Goal: Task Accomplishment & Management: Manage account settings

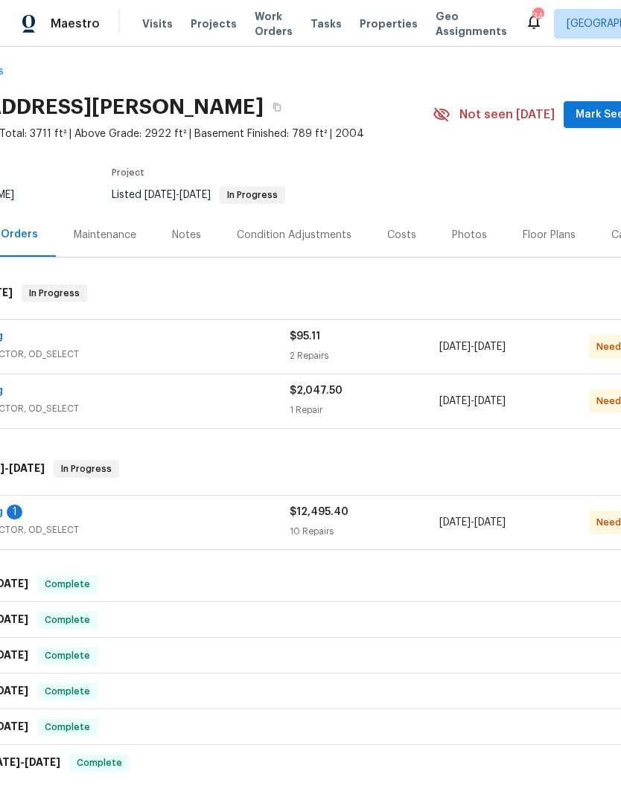
scroll to position [10, 105]
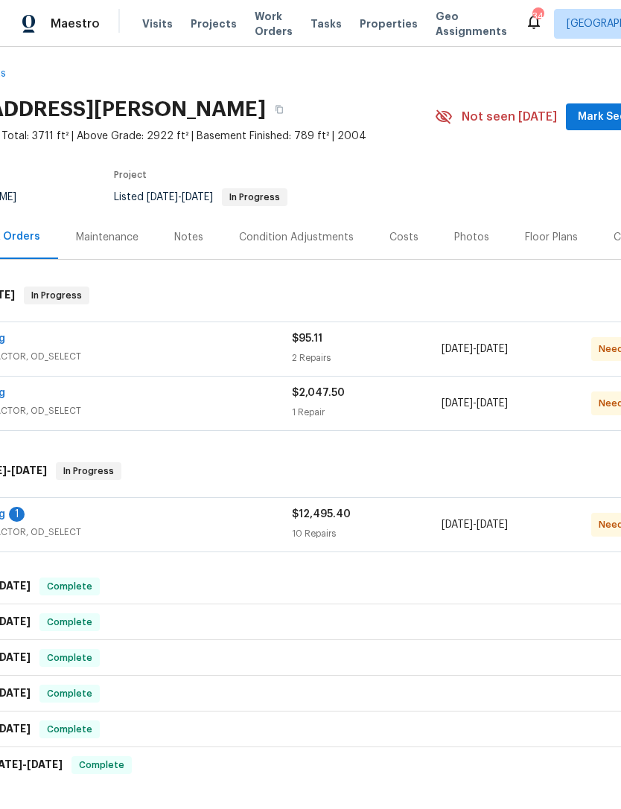
click at [225, 530] on span "GENERAL_CONTRACTOR, OD_SELECT" at bounding box center [105, 532] width 374 height 15
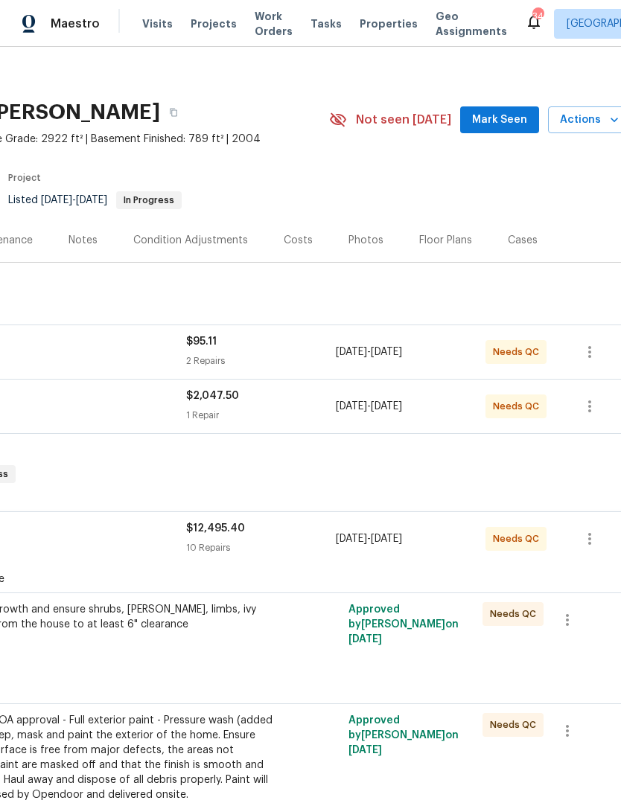
scroll to position [8, 211]
click at [272, 665] on div "Trim overgrowth and ensure shrubs, [PERSON_NAME], limbs, ivy removed from the h…" at bounding box center [108, 638] width 335 height 83
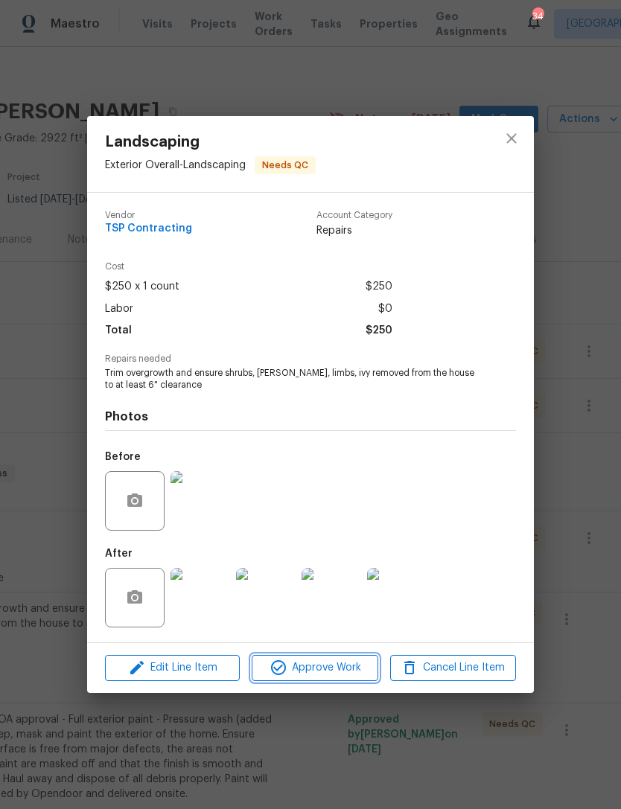
click at [325, 666] on span "Approve Work" at bounding box center [314, 668] width 117 height 19
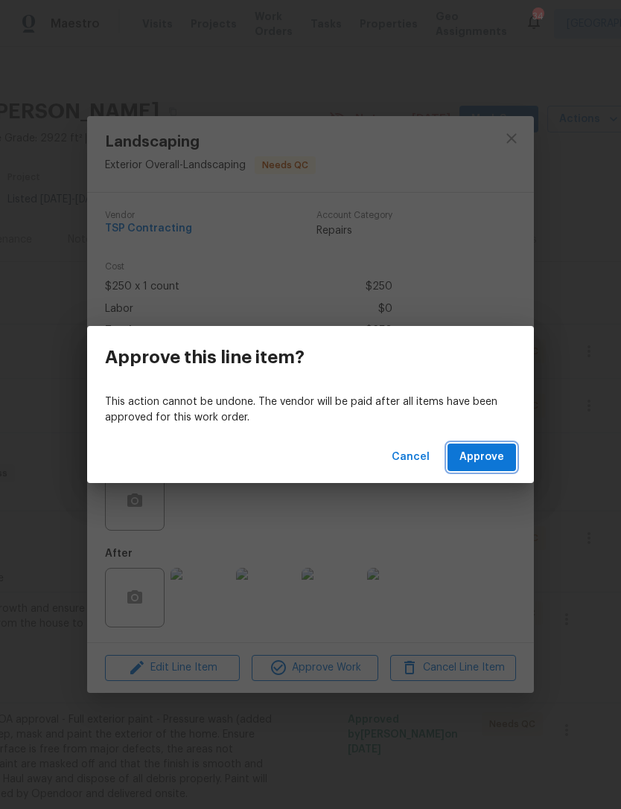
click at [487, 461] on span "Approve" at bounding box center [481, 457] width 45 height 19
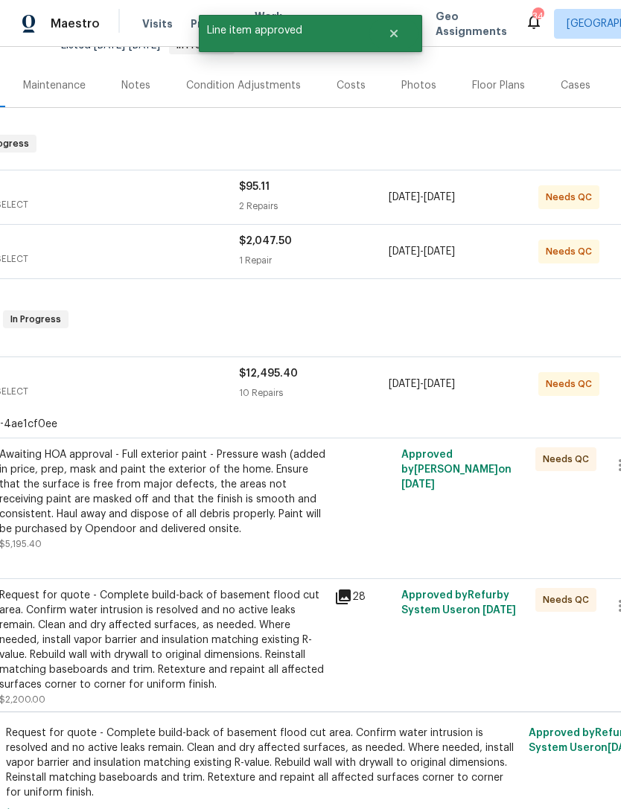
scroll to position [182, 148]
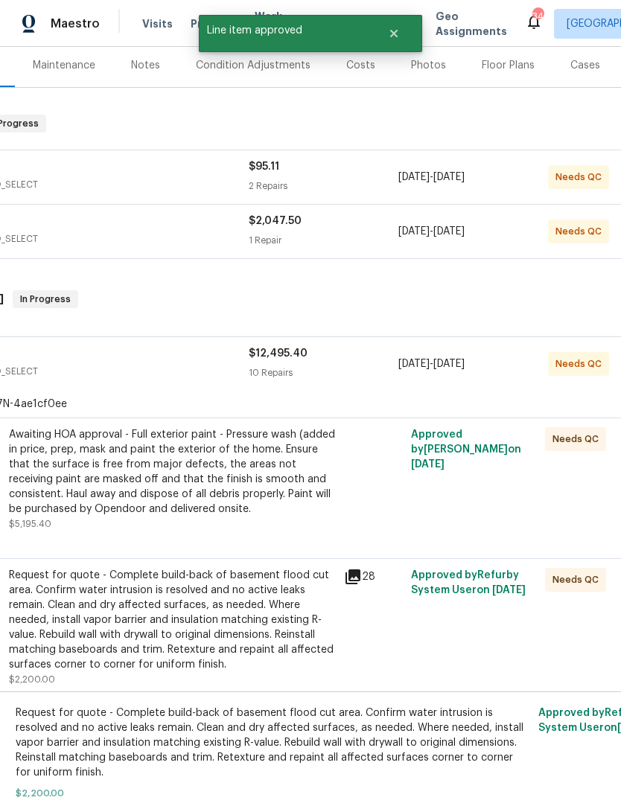
click at [319, 637] on div "Request for quote - Complete build-back of basement flood cut area. Confirm wat…" at bounding box center [172, 620] width 326 height 104
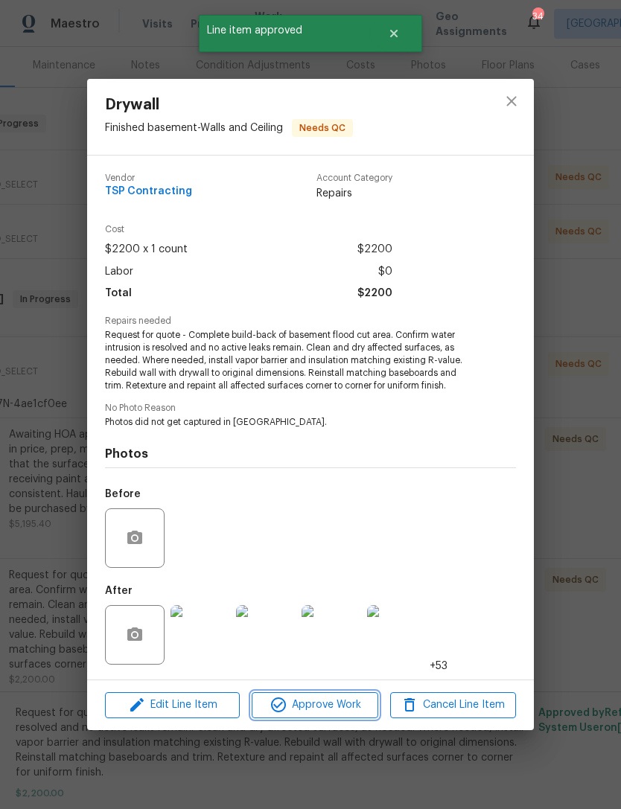
click at [328, 710] on span "Approve Work" at bounding box center [314, 705] width 117 height 19
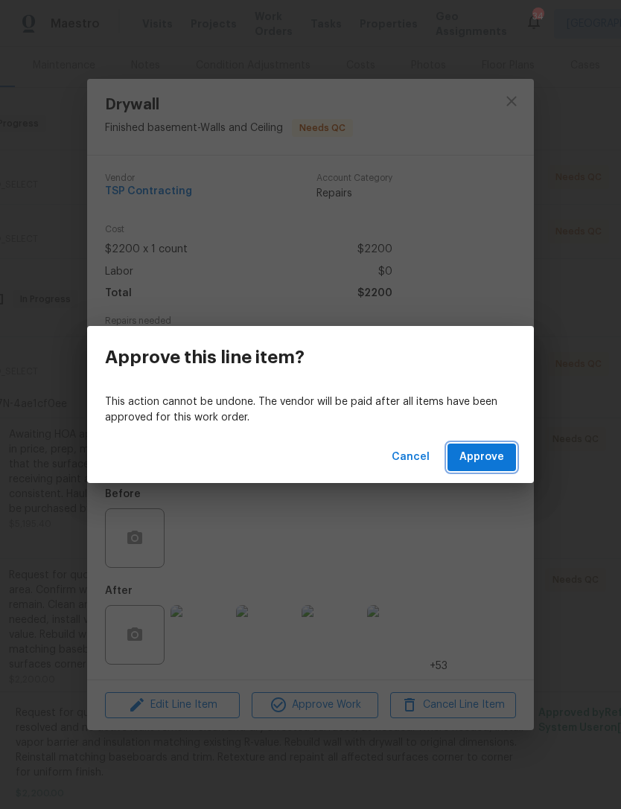
click at [484, 466] on span "Approve" at bounding box center [481, 457] width 45 height 19
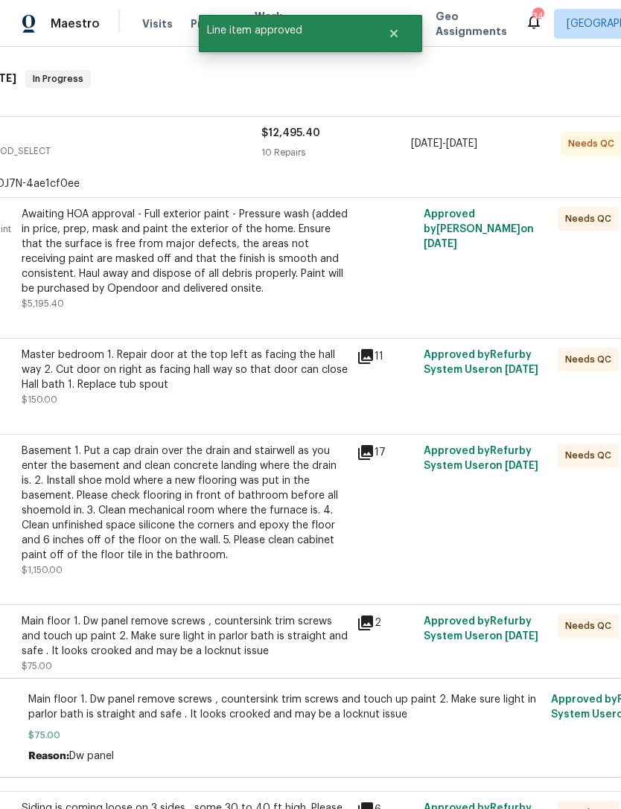
scroll to position [429, 136]
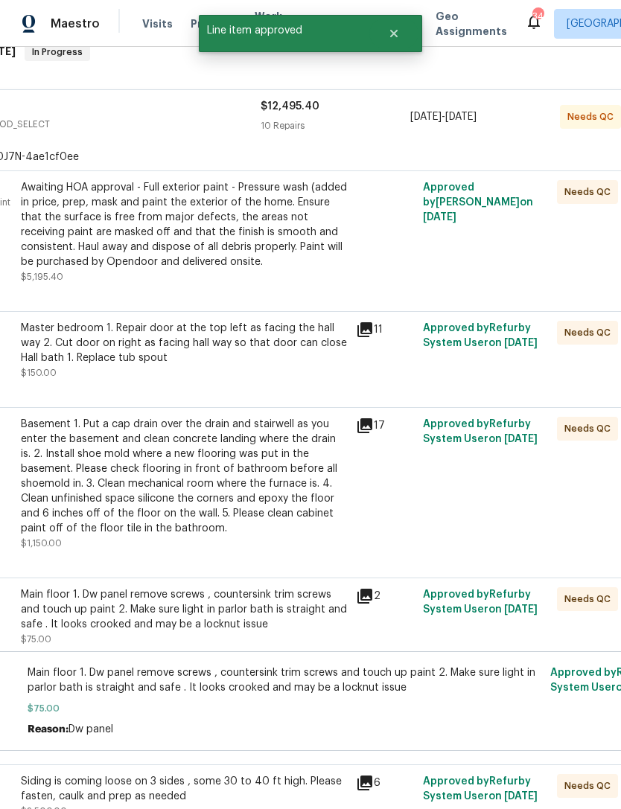
click at [278, 612] on div "Main floor 1. Dw panel remove screws , countersink trim screws and touch up pai…" at bounding box center [184, 609] width 326 height 45
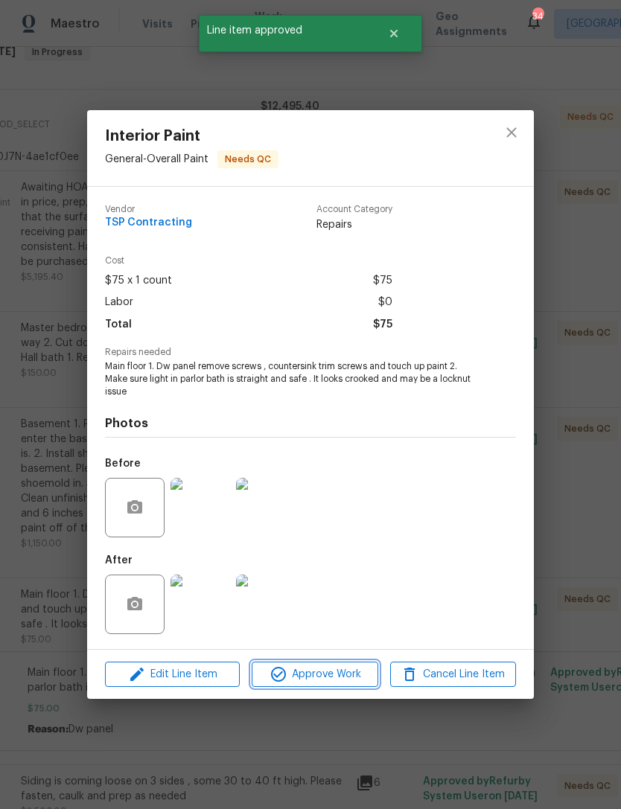
click at [321, 676] on span "Approve Work" at bounding box center [314, 674] width 117 height 19
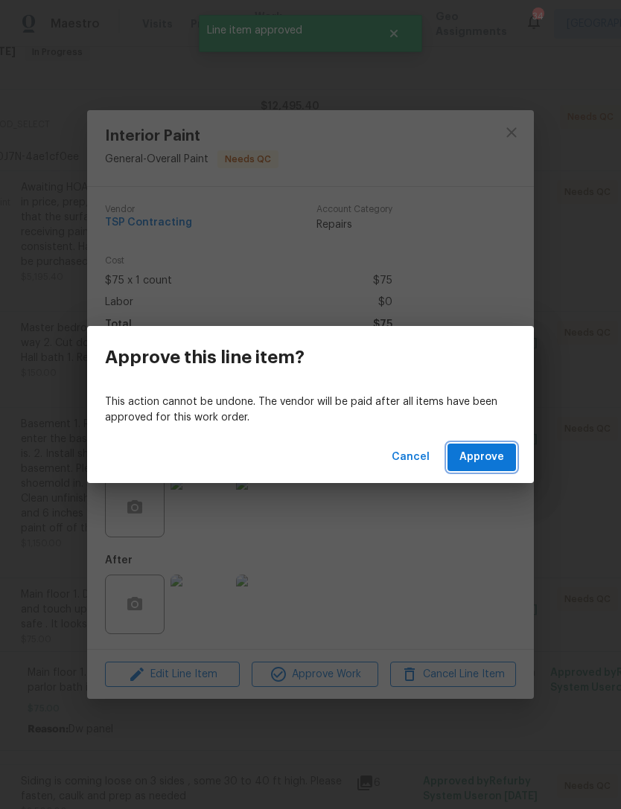
click at [478, 458] on span "Approve" at bounding box center [481, 457] width 45 height 19
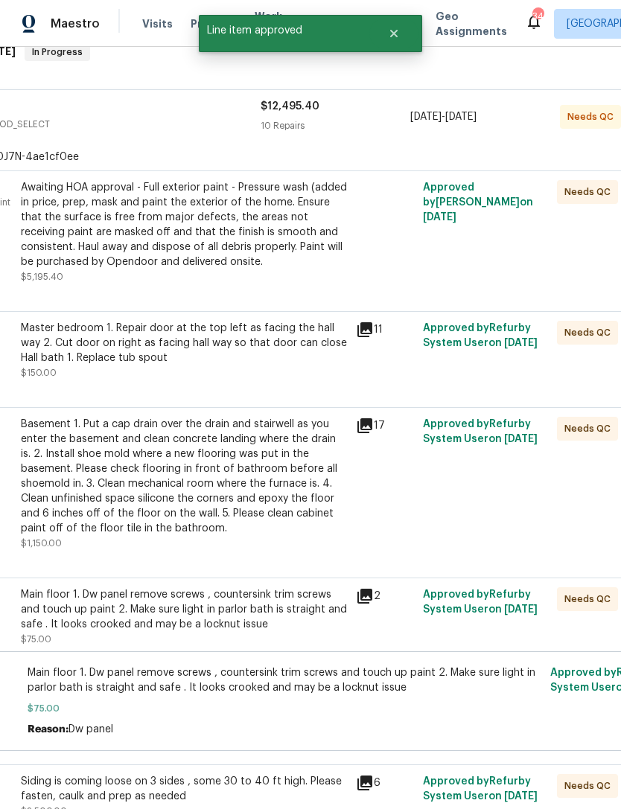
scroll to position [221, 136]
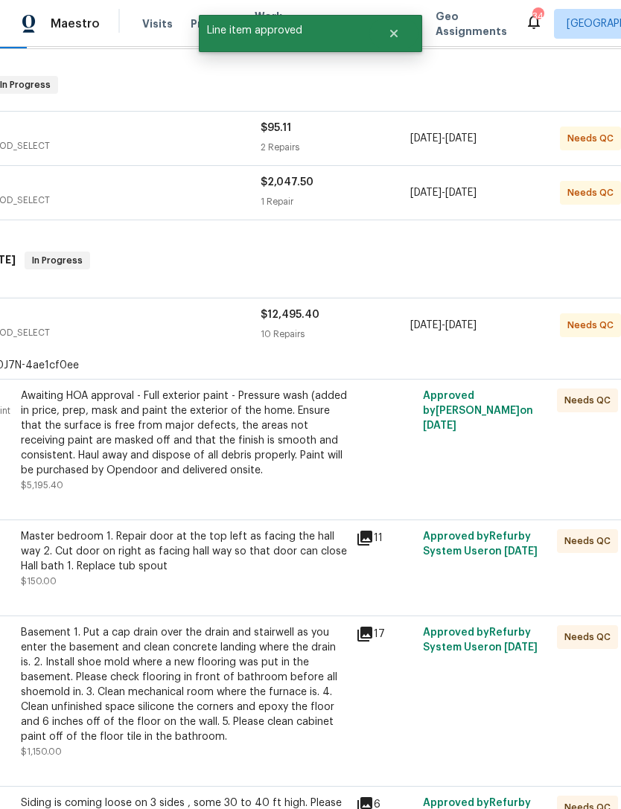
click at [304, 565] on div "Master bedroom 1. Repair door at the top left as facing the hall way 2. Cut doo…" at bounding box center [184, 551] width 326 height 45
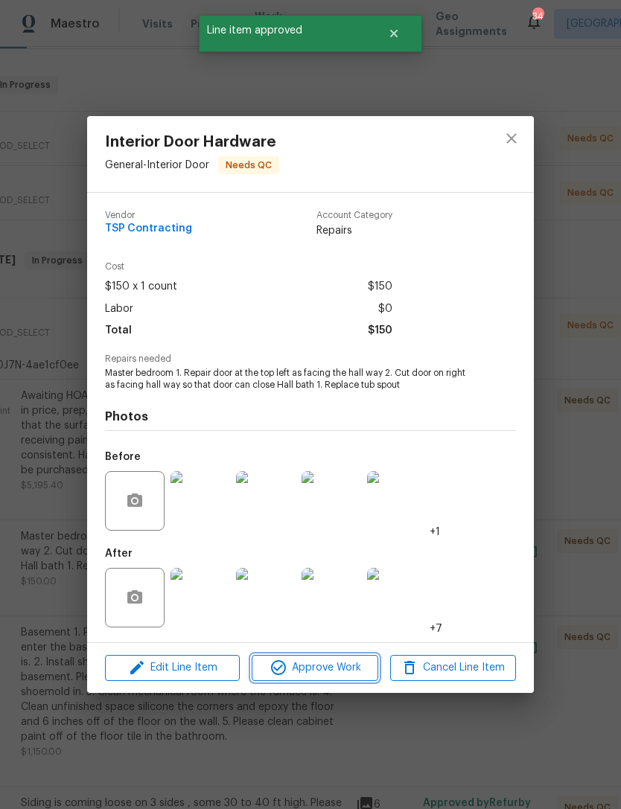
click at [319, 665] on span "Approve Work" at bounding box center [314, 668] width 117 height 19
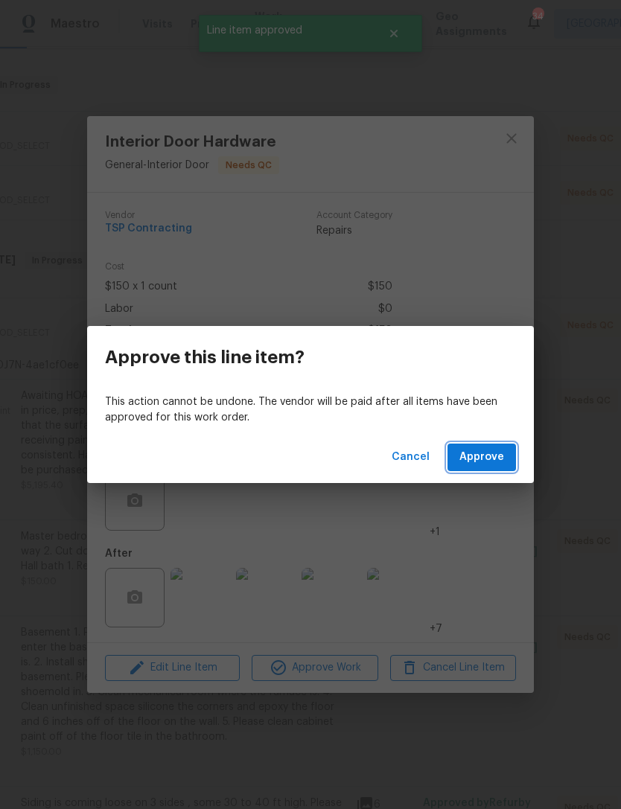
click at [481, 453] on span "Approve" at bounding box center [481, 457] width 45 height 19
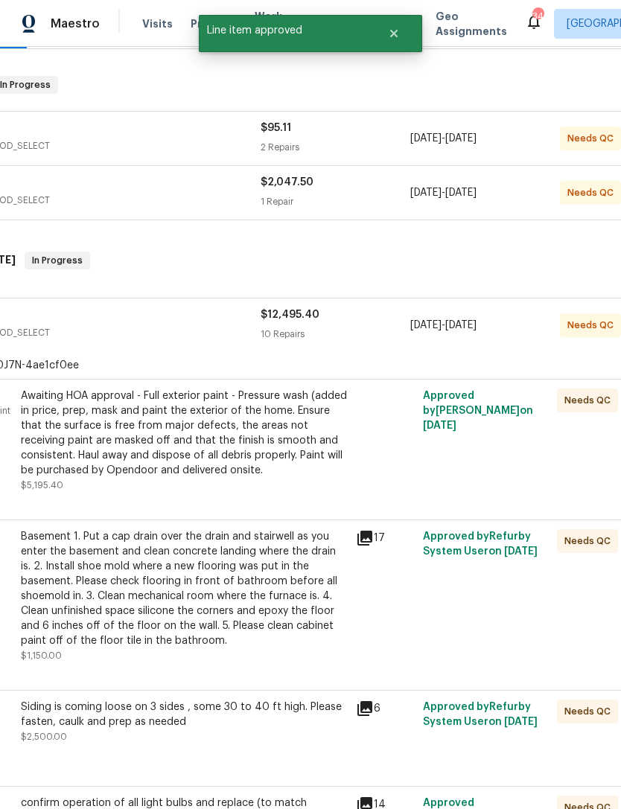
click at [307, 587] on div "Basement 1. Put a cap drain over the drain and stairwell as you enter the basem…" at bounding box center [184, 588] width 326 height 119
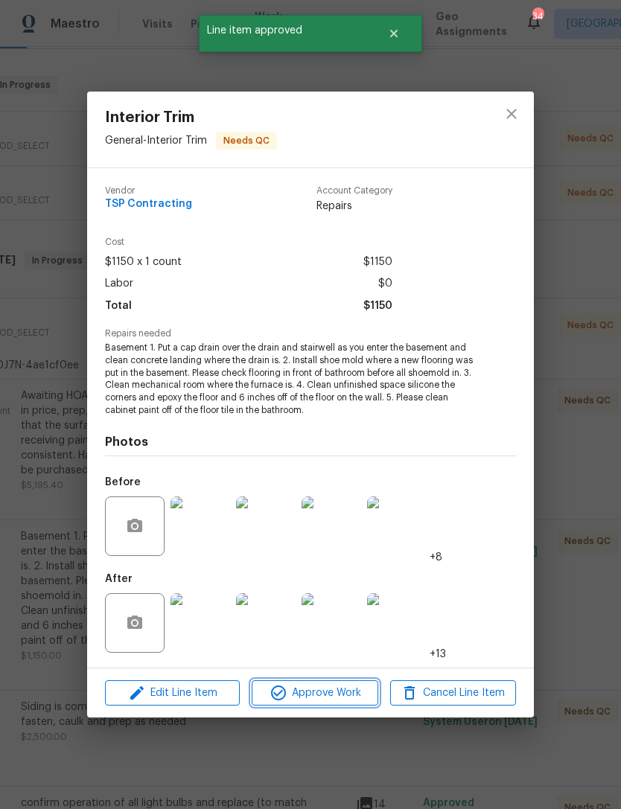
click at [340, 686] on span "Approve Work" at bounding box center [314, 693] width 117 height 19
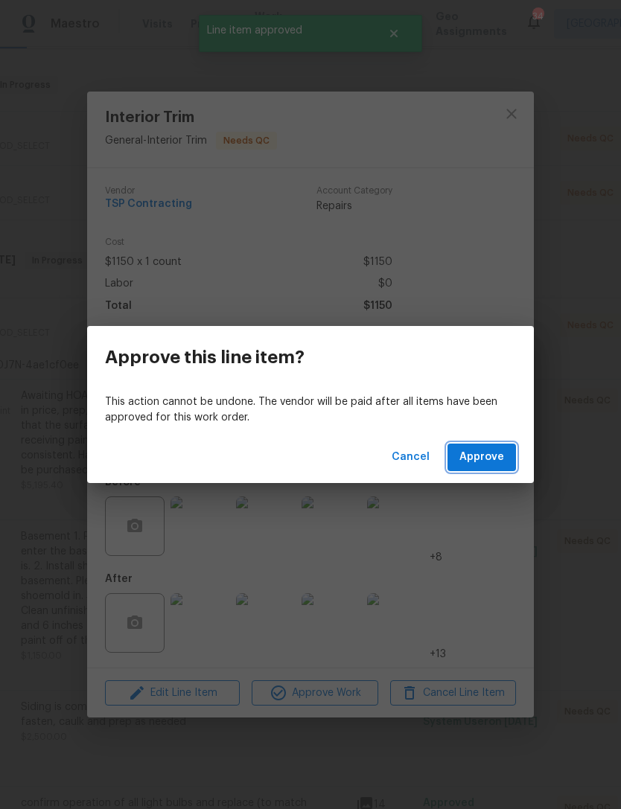
click at [493, 449] on span "Approve" at bounding box center [481, 457] width 45 height 19
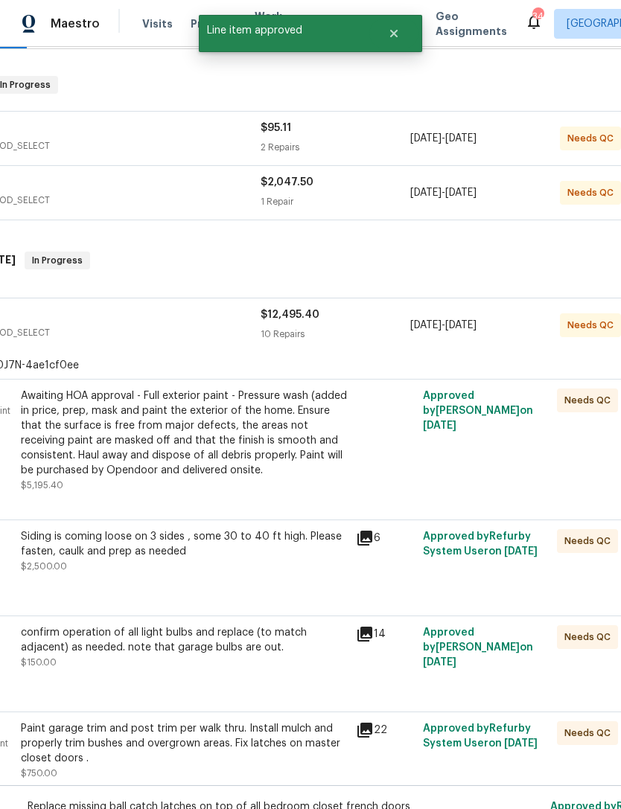
click at [302, 663] on div "confirm operation of all light bulbs and replace (to match adjacent) as needed.…" at bounding box center [184, 647] width 326 height 45
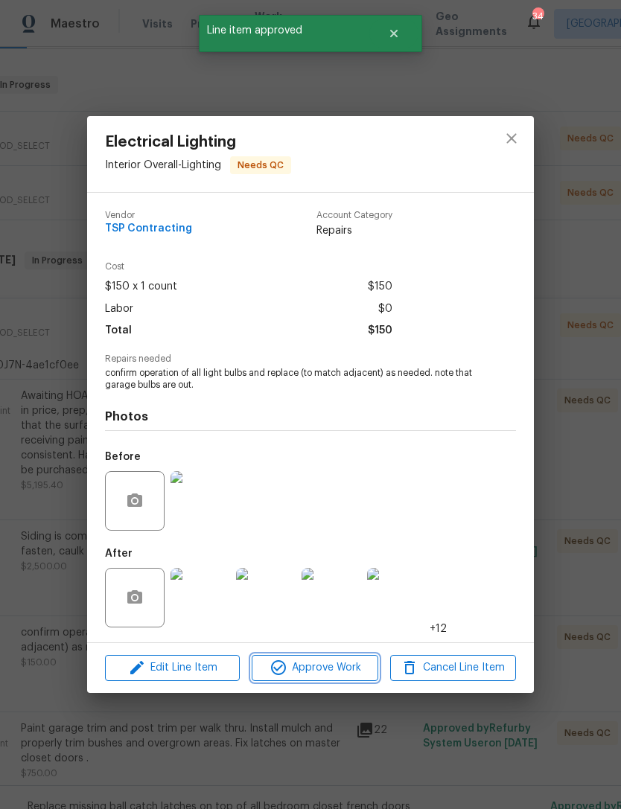
click at [348, 664] on span "Approve Work" at bounding box center [314, 668] width 117 height 19
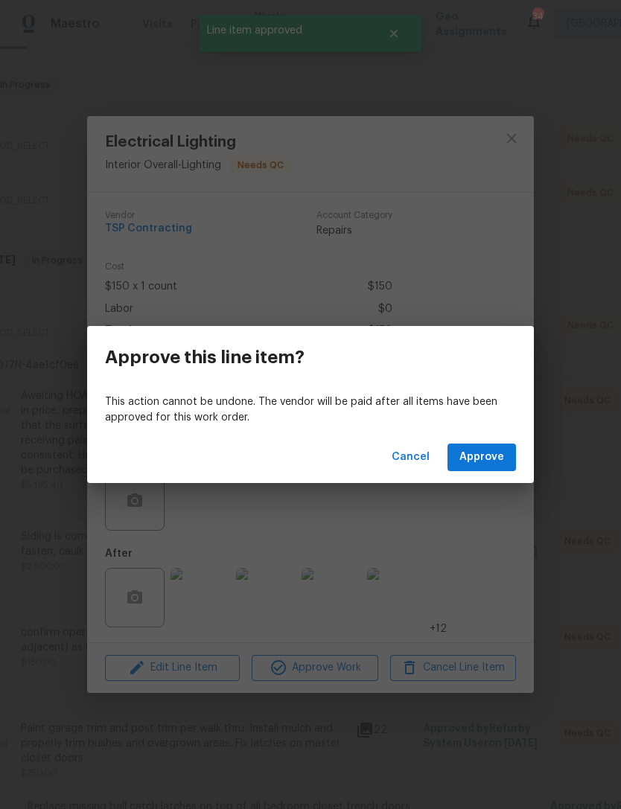
click at [489, 464] on span "Approve" at bounding box center [481, 457] width 45 height 19
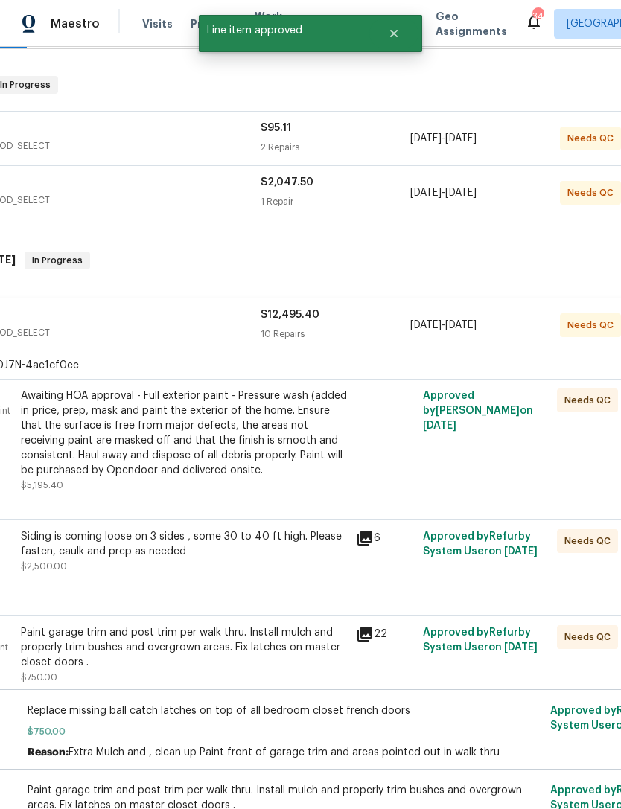
click at [304, 569] on div "Siding is coming loose on 3 sides , some 30 to 40 ft high. Please fasten, caulk…" at bounding box center [184, 551] width 326 height 45
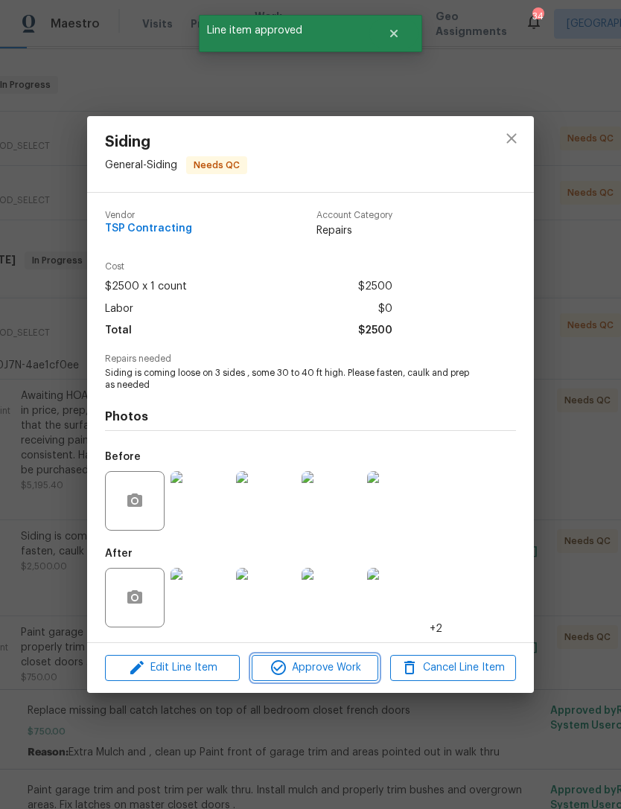
click at [350, 659] on button "Approve Work" at bounding box center [315, 668] width 126 height 26
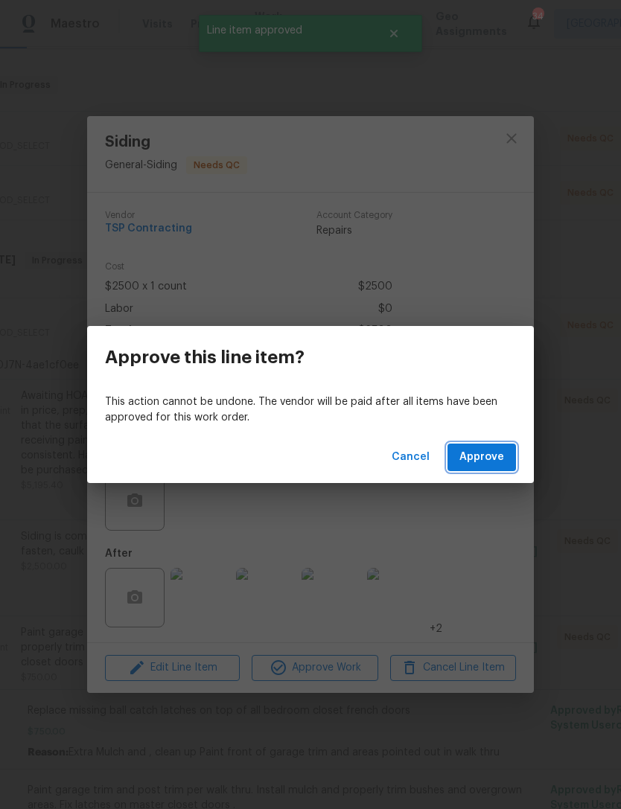
click at [487, 449] on span "Approve" at bounding box center [481, 457] width 45 height 19
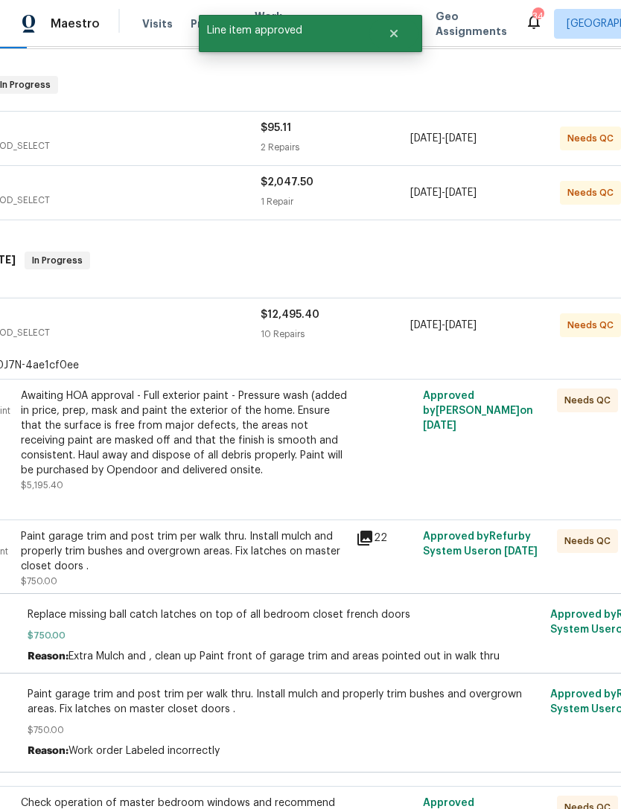
click at [298, 563] on div "Paint garage trim and post trim per walk thru. Install mulch and properly trim …" at bounding box center [184, 551] width 326 height 45
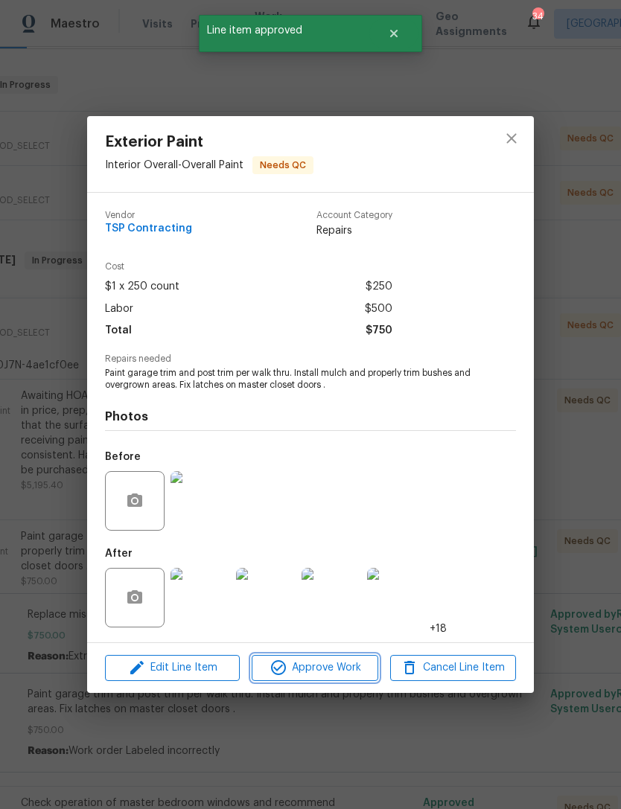
click at [343, 666] on span "Approve Work" at bounding box center [314, 668] width 117 height 19
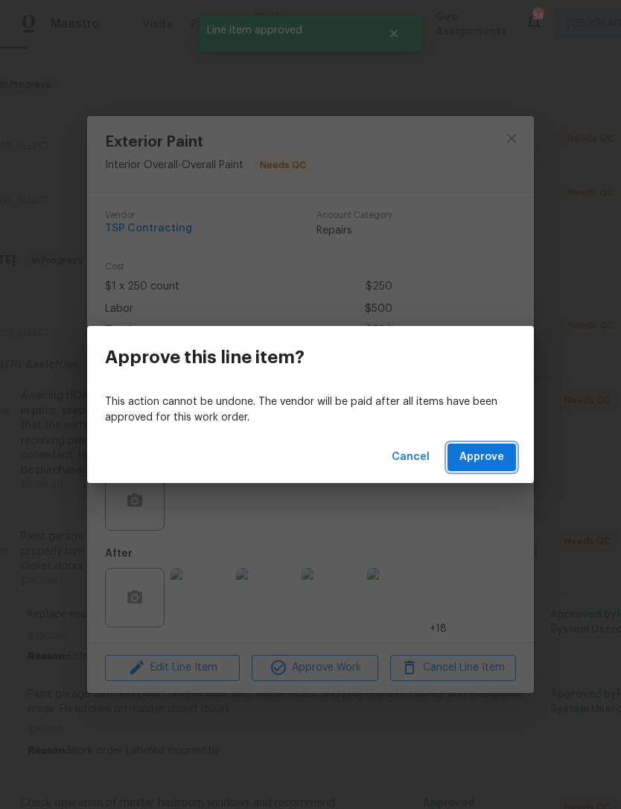
click at [493, 454] on span "Approve" at bounding box center [481, 457] width 45 height 19
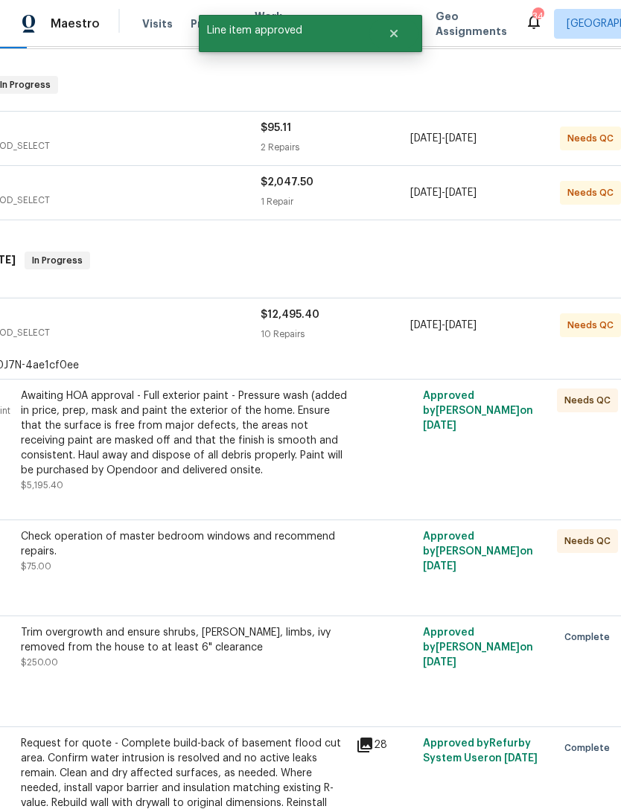
click at [335, 565] on div "Check operation of master bedroom windows and recommend repairs. $75.00" at bounding box center [184, 551] width 326 height 45
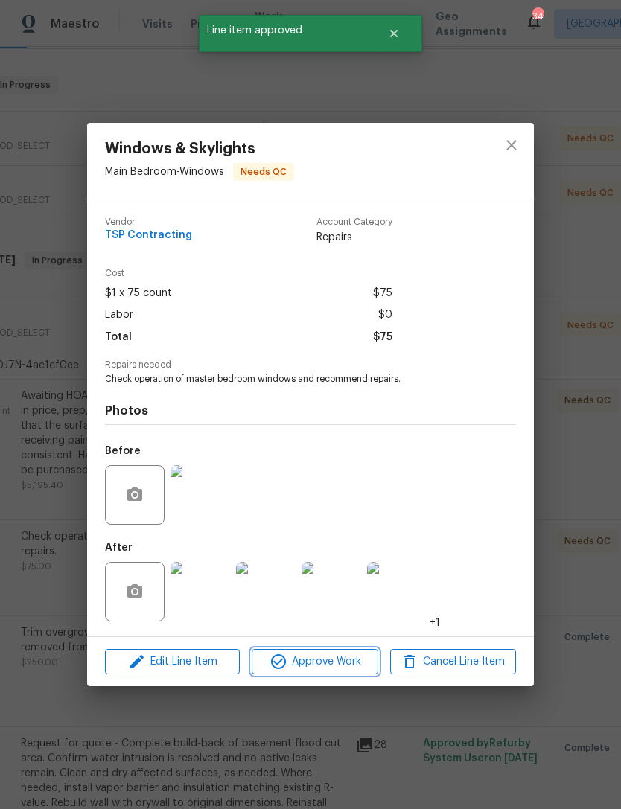
click at [335, 661] on span "Approve Work" at bounding box center [314, 662] width 117 height 19
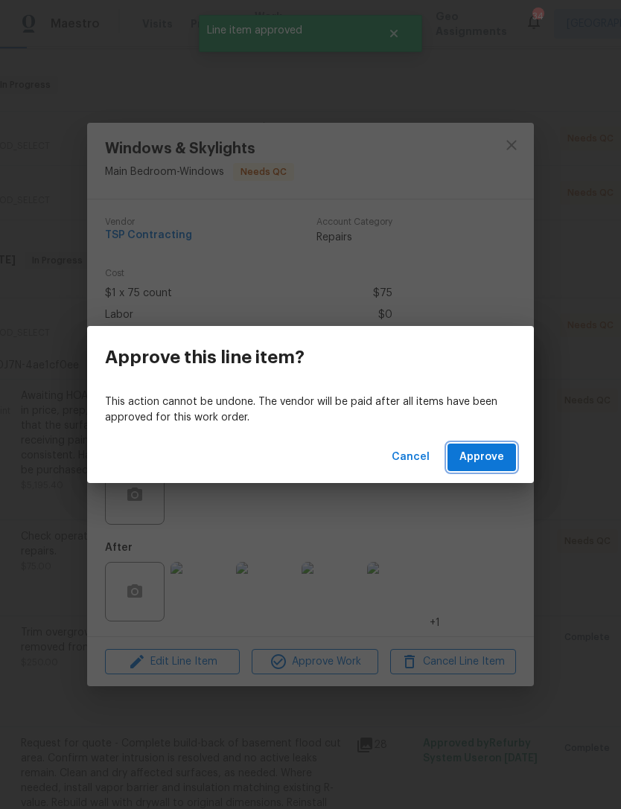
click at [496, 455] on span "Approve" at bounding box center [481, 457] width 45 height 19
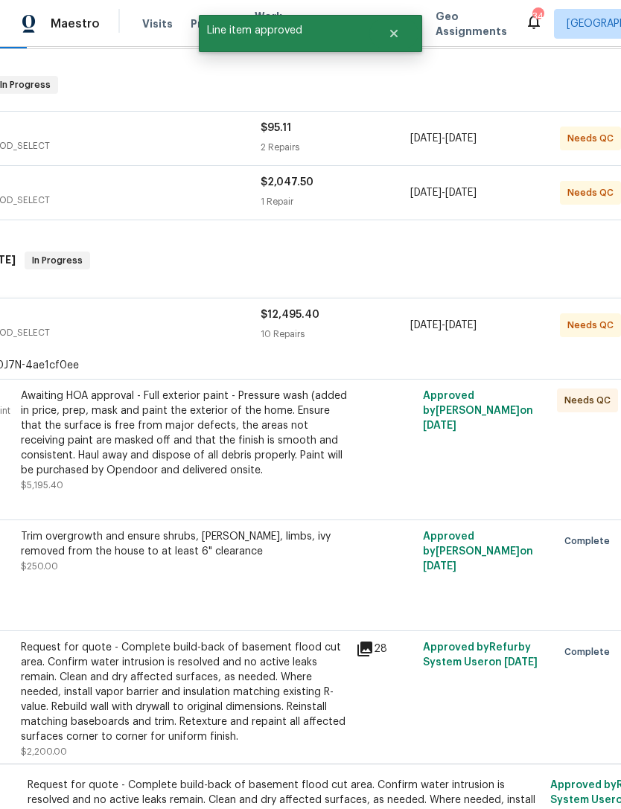
click at [321, 466] on div "Awaiting HOA approval - Full exterior paint - Pressure wash (added in price, pr…" at bounding box center [184, 432] width 326 height 89
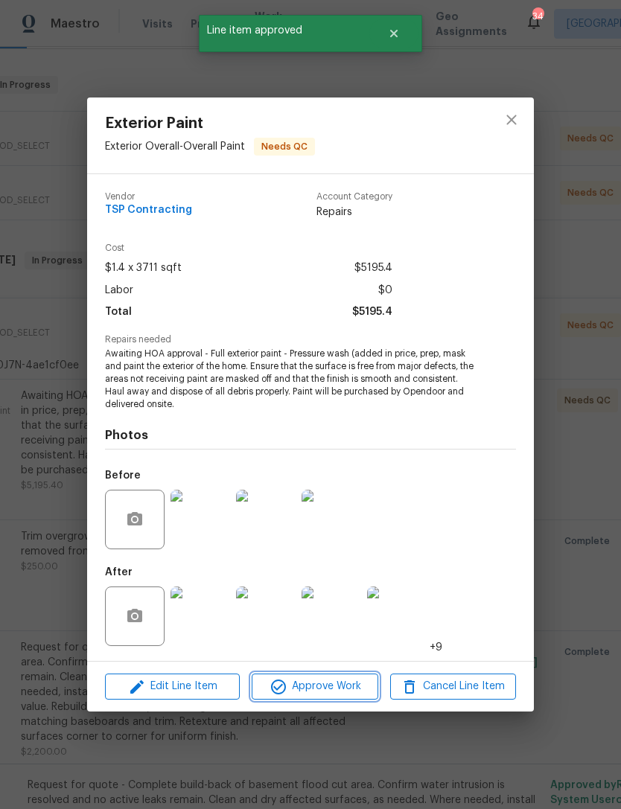
click at [320, 679] on span "Approve Work" at bounding box center [314, 686] width 117 height 19
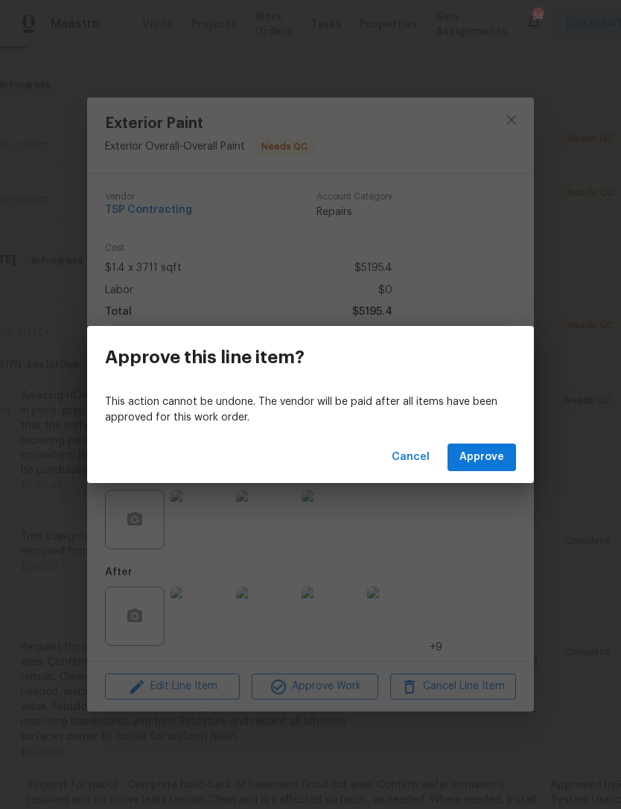
click at [494, 458] on span "Approve" at bounding box center [481, 457] width 45 height 19
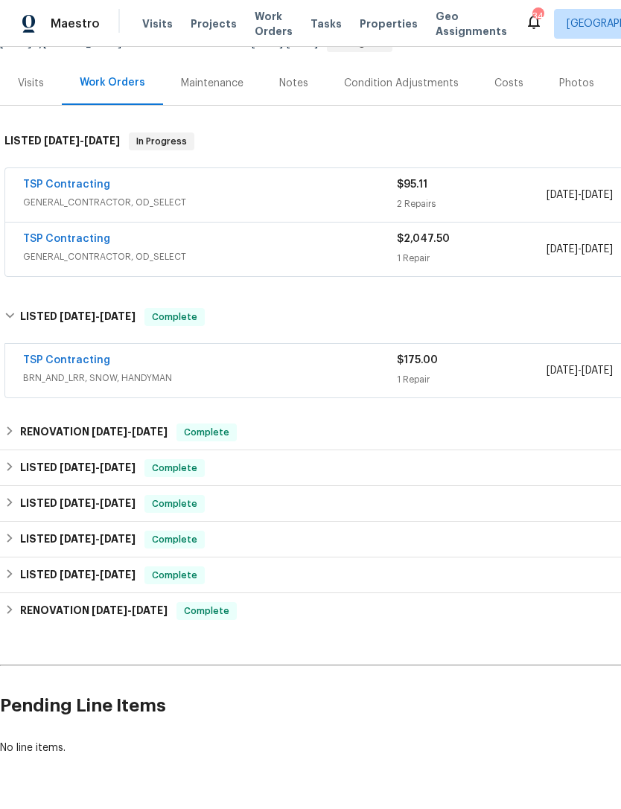
scroll to position [164, 0]
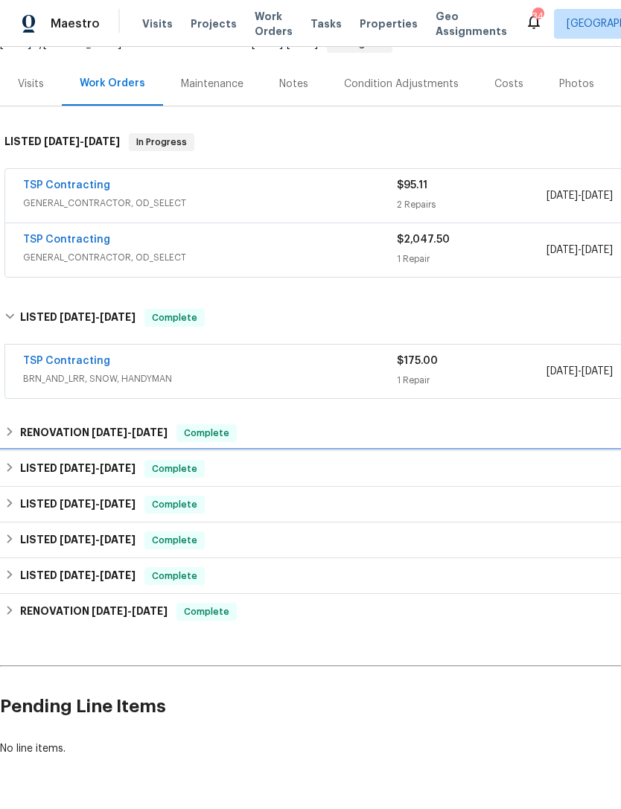
click at [87, 469] on span "5/4/25" at bounding box center [78, 468] width 36 height 10
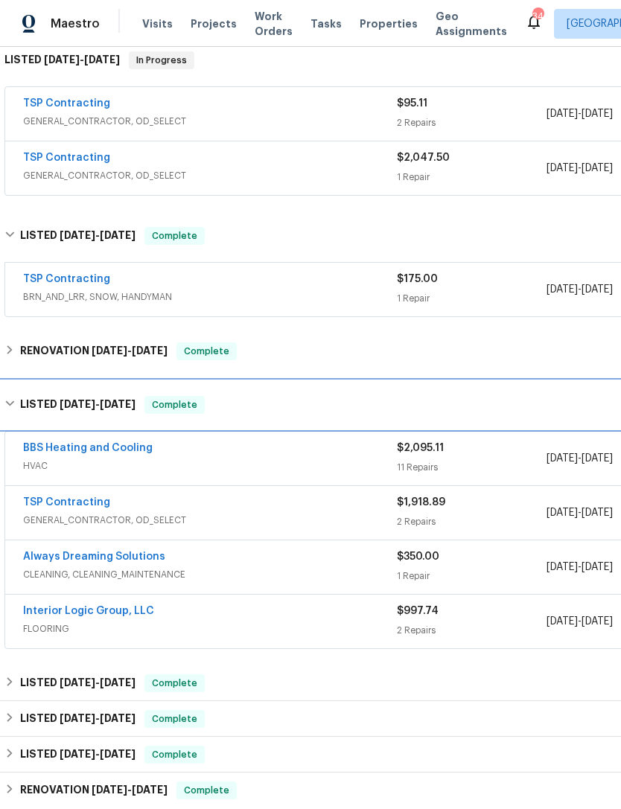
scroll to position [246, 0]
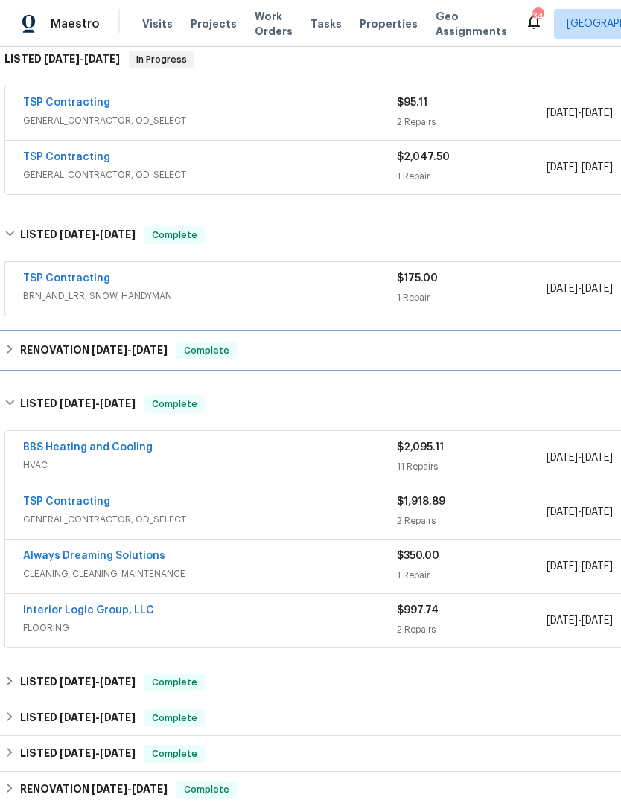
click at [281, 334] on div "RENOVATION 7/9/25 - 7/16/25 Complete" at bounding box center [420, 351] width 841 height 36
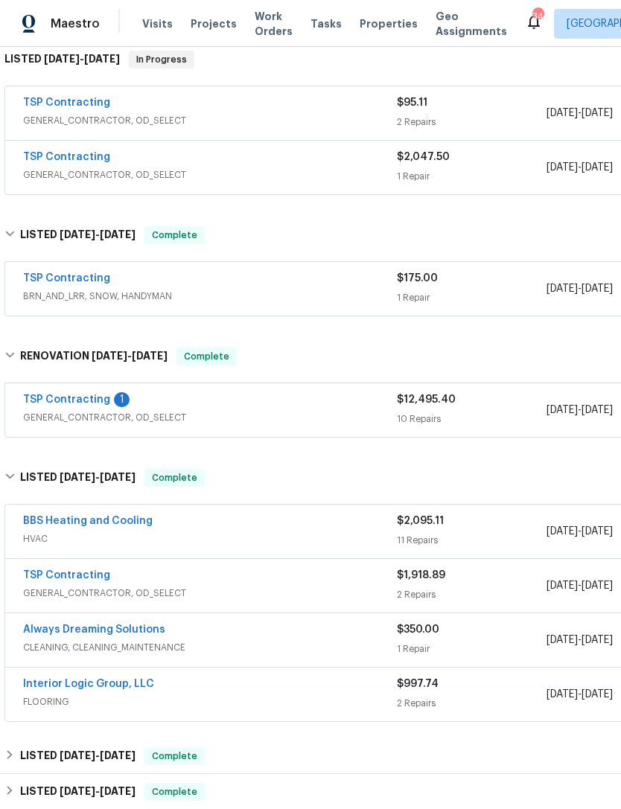
click at [243, 410] on span "GENERAL_CONTRACTOR, OD_SELECT" at bounding box center [210, 417] width 374 height 15
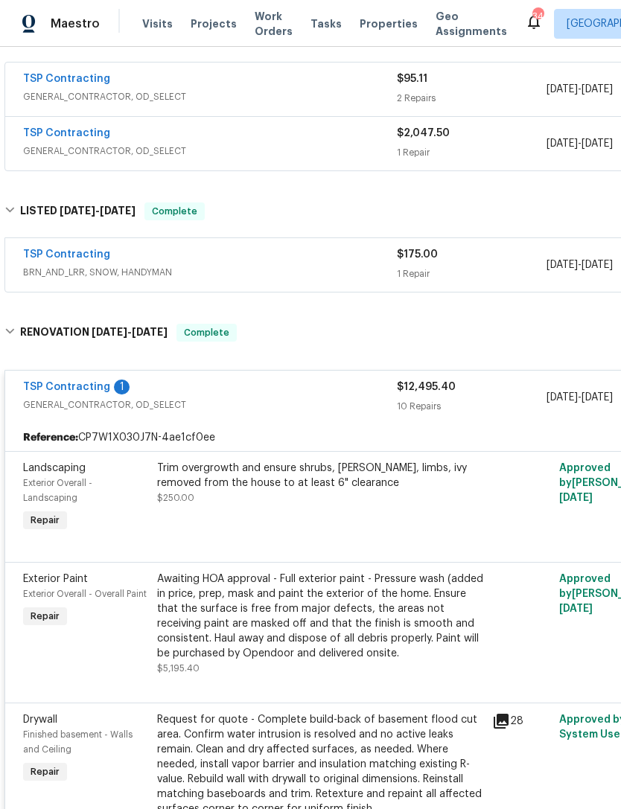
scroll to position [270, 0]
click at [77, 383] on link "TSP Contracting" at bounding box center [66, 387] width 87 height 10
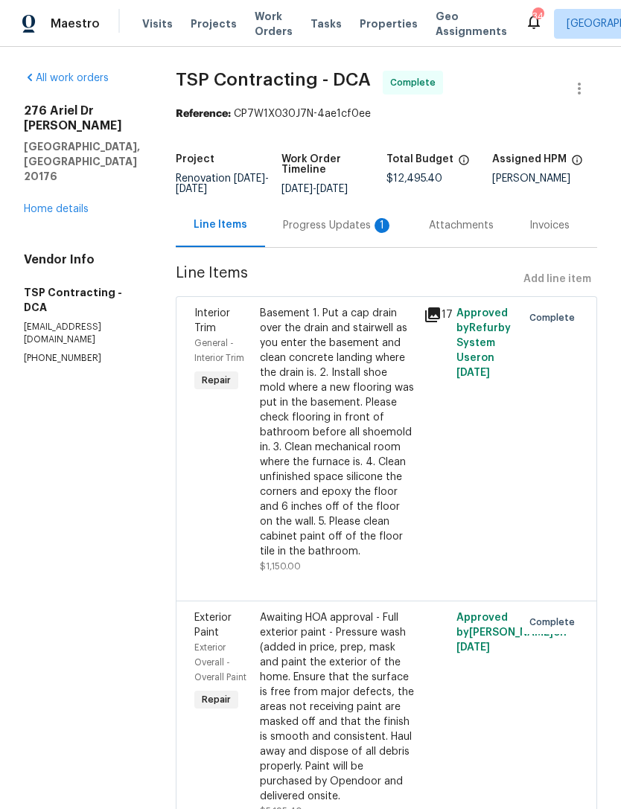
click at [304, 222] on div "Progress Updates 1" at bounding box center [338, 225] width 110 height 15
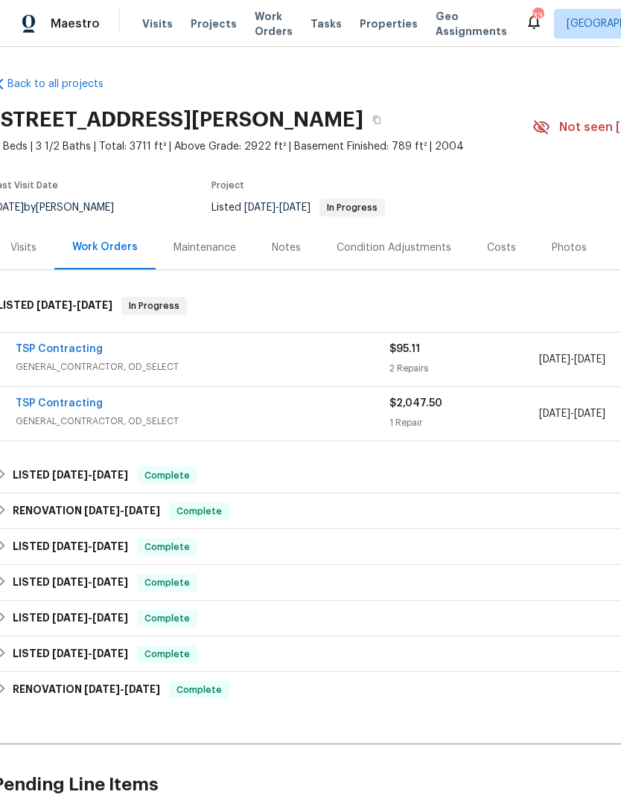
scroll to position [0, 7]
click at [341, 347] on div "TSP Contracting" at bounding box center [203, 351] width 374 height 18
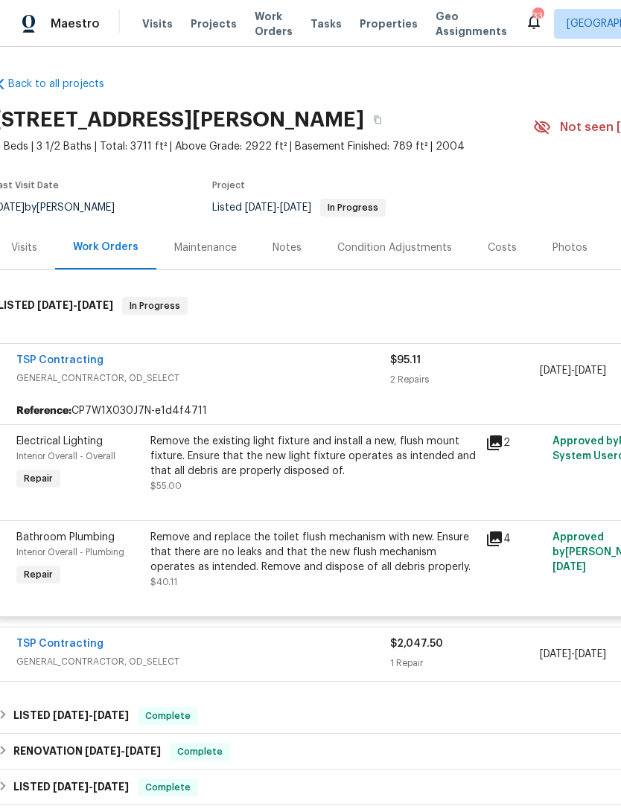
click at [437, 458] on div "Remove the existing light fixture and install a new, flush mount fixture. Ensur…" at bounding box center [313, 456] width 326 height 45
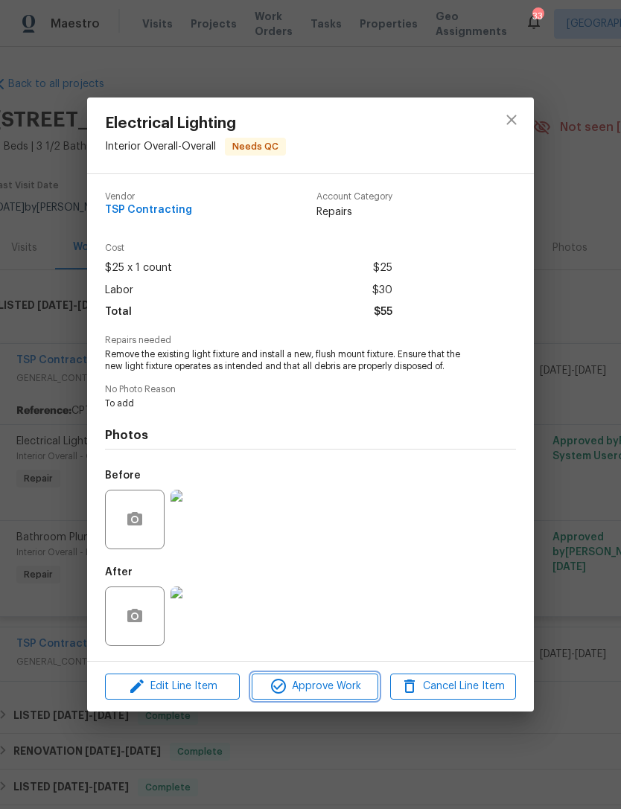
click at [333, 679] on span "Approve Work" at bounding box center [314, 686] width 117 height 19
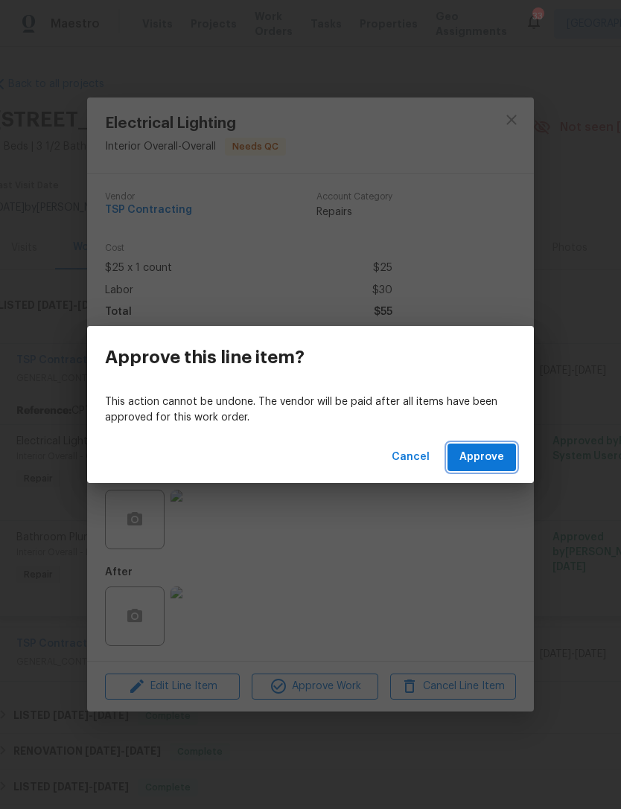
click at [490, 446] on button "Approve" at bounding box center [481, 458] width 68 height 28
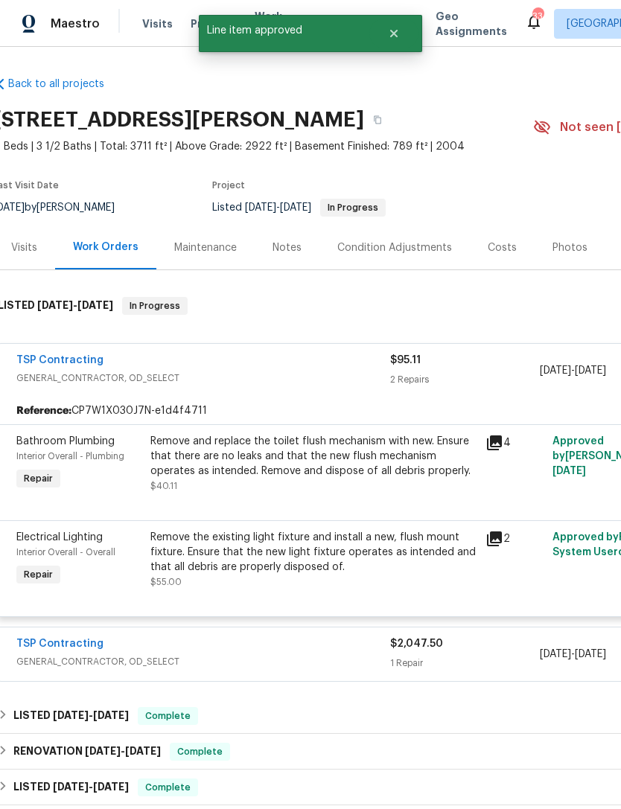
click at [351, 560] on div "Remove the existing light fixture and install a new, flush mount fixture. Ensur…" at bounding box center [313, 552] width 326 height 45
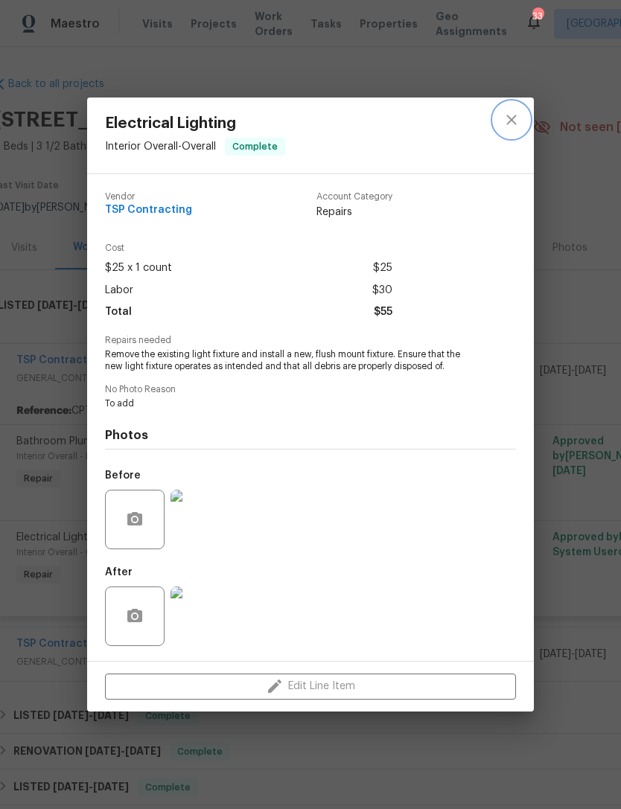
click at [515, 116] on icon "close" at bounding box center [511, 120] width 18 height 18
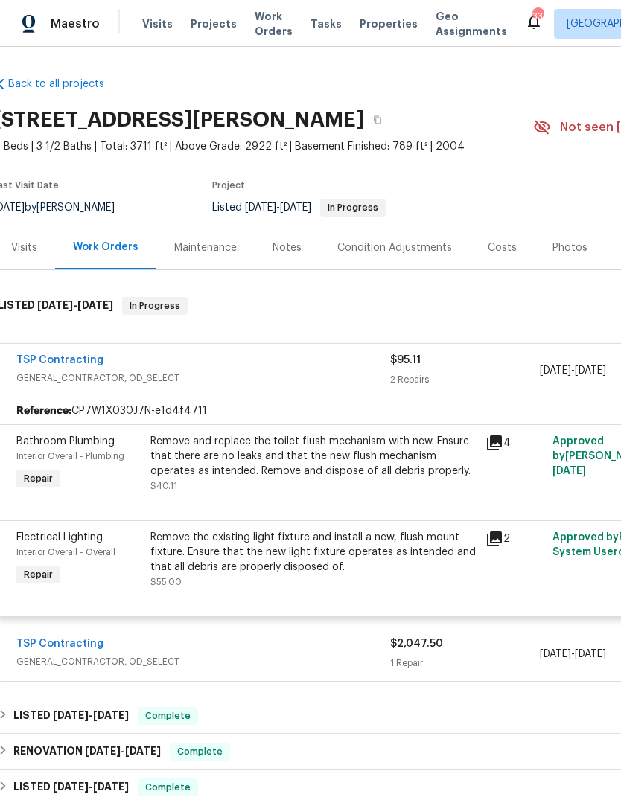
click at [369, 461] on div "Remove and replace the toilet flush mechanism with new. Ensure that there are n…" at bounding box center [313, 456] width 326 height 45
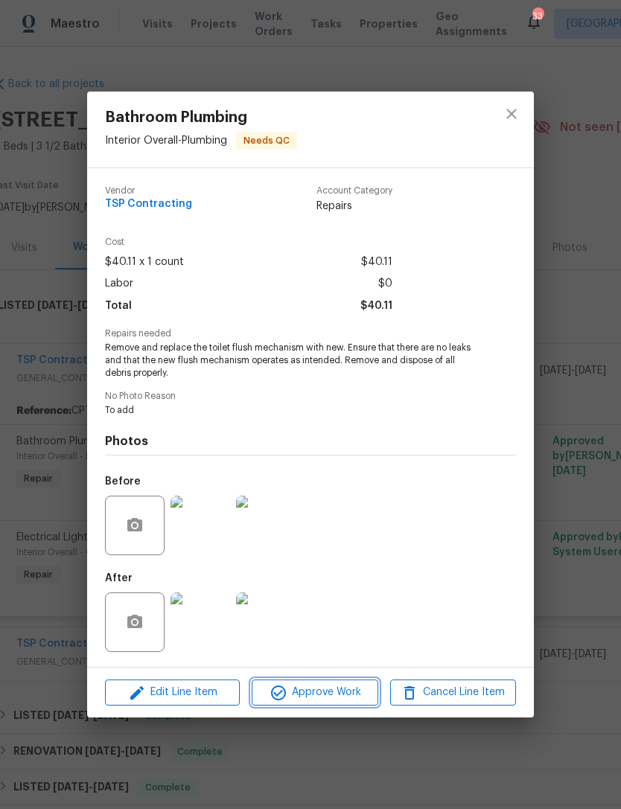
click at [338, 696] on span "Approve Work" at bounding box center [314, 692] width 117 height 19
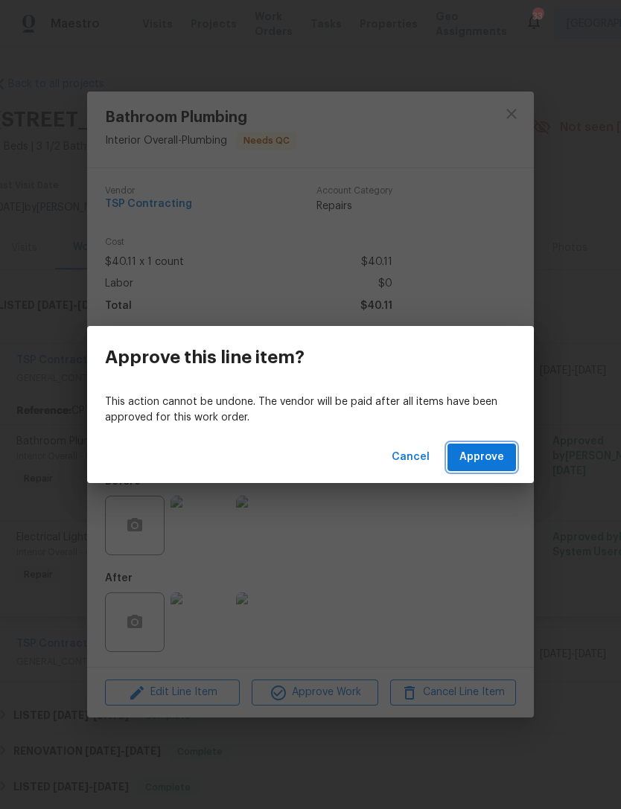
click at [492, 454] on span "Approve" at bounding box center [481, 457] width 45 height 19
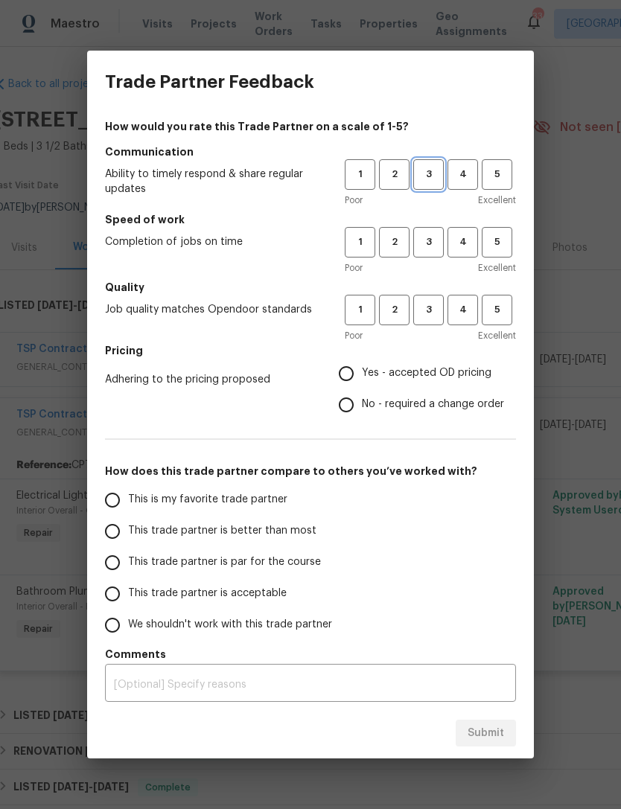
click at [426, 173] on span "3" at bounding box center [429, 174] width 28 height 17
click at [431, 228] on button "3" at bounding box center [428, 242] width 31 height 31
click at [438, 297] on button "3" at bounding box center [428, 310] width 31 height 31
click at [439, 235] on span "3" at bounding box center [428, 242] width 29 height 17
click at [362, 240] on span "1" at bounding box center [360, 242] width 28 height 17
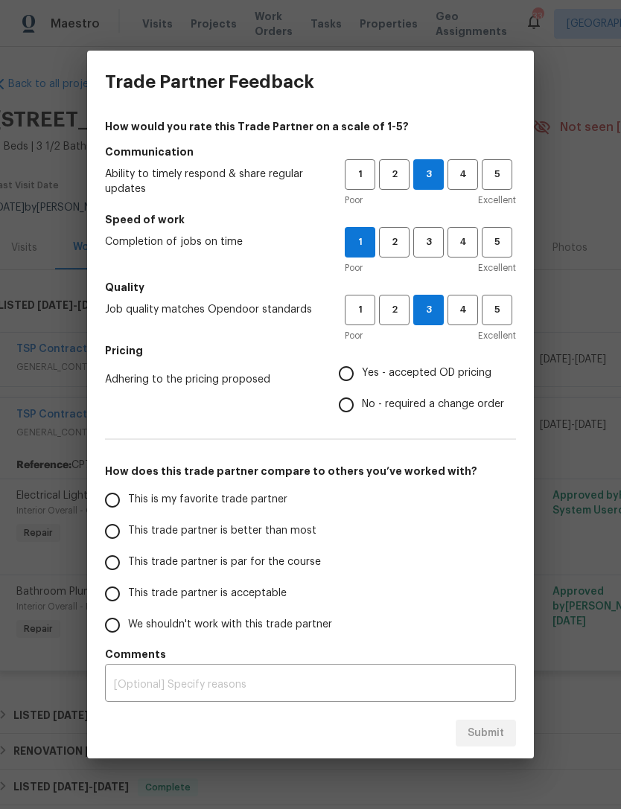
click at [122, 591] on input "This trade partner is acceptable" at bounding box center [112, 593] width 31 height 31
radio input "true"
click at [498, 540] on div "This is my favorite trade partner This trade partner is better than most This t…" at bounding box center [310, 562] width 411 height 156
click at [358, 405] on input "No - required a change order" at bounding box center [345, 404] width 31 height 31
click at [484, 726] on span "Submit" at bounding box center [485, 733] width 36 height 19
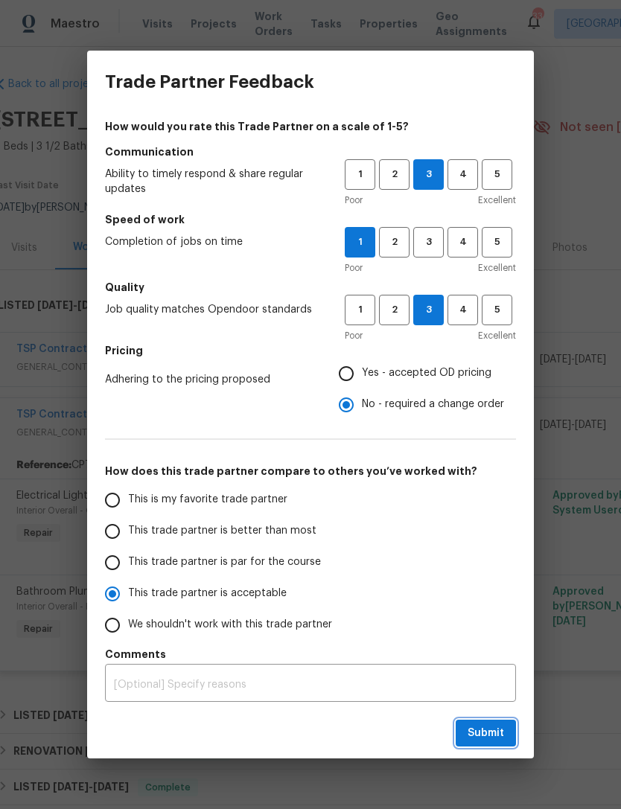
radio input "false"
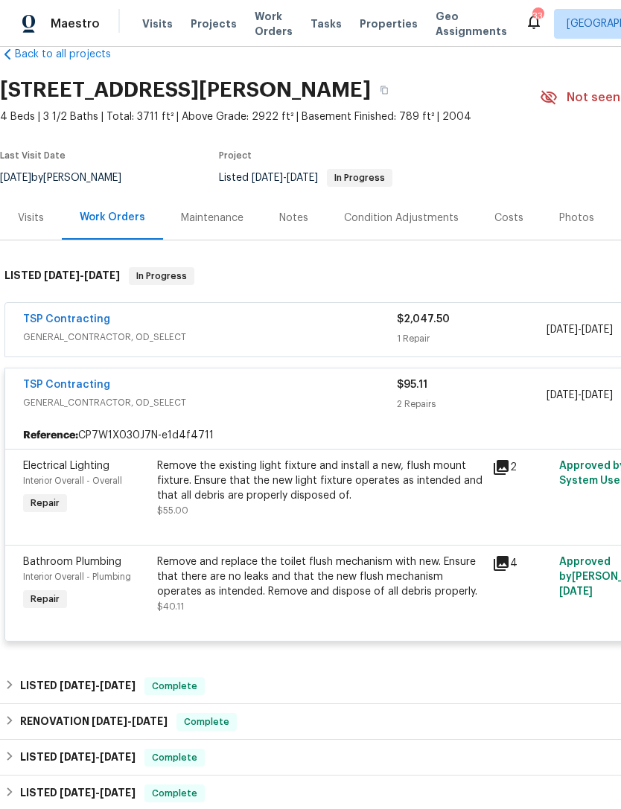
scroll to position [33, 0]
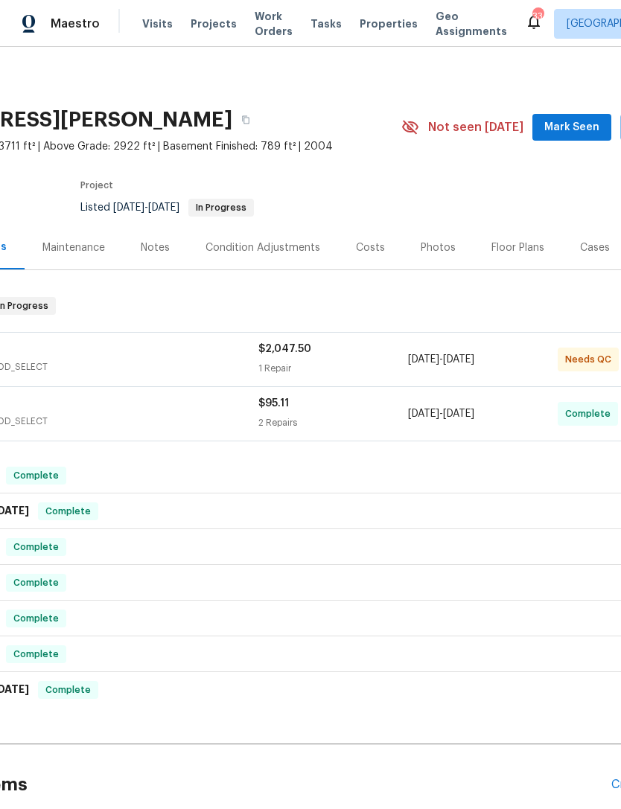
scroll to position [0, 138]
click at [167, 353] on div "TSP Contracting" at bounding box center [72, 351] width 374 height 18
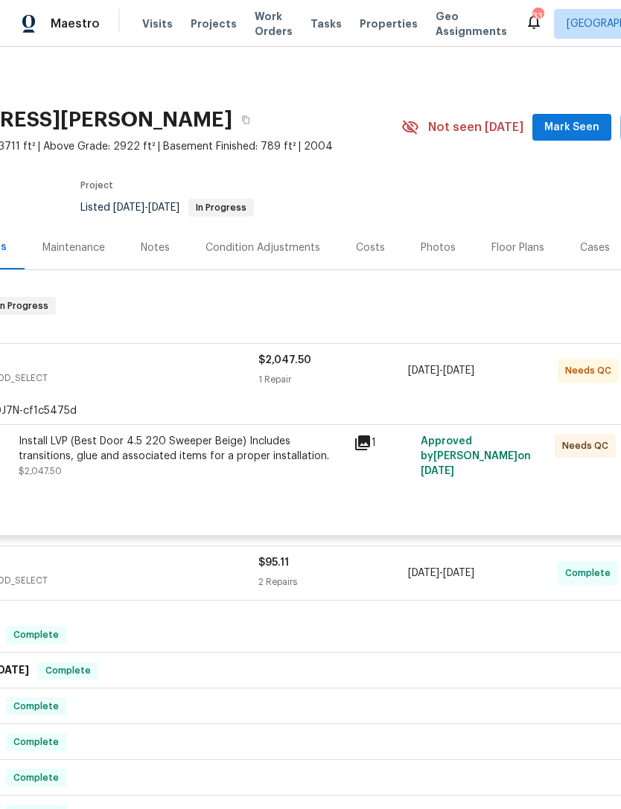
click at [244, 461] on div "Install LVP (Best Door 4.5 220 Sweeper Beige) Includes transitions, glue and as…" at bounding box center [182, 449] width 326 height 30
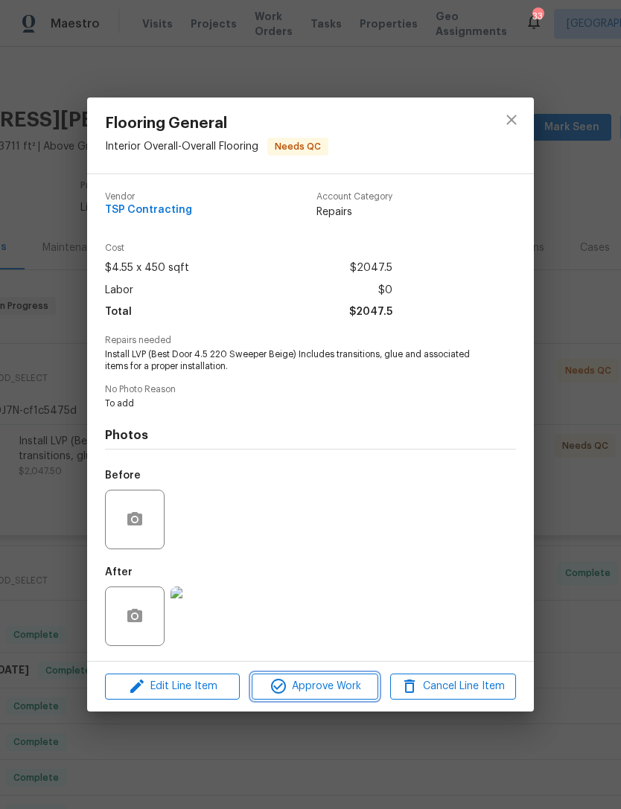
click at [341, 685] on span "Approve Work" at bounding box center [314, 686] width 117 height 19
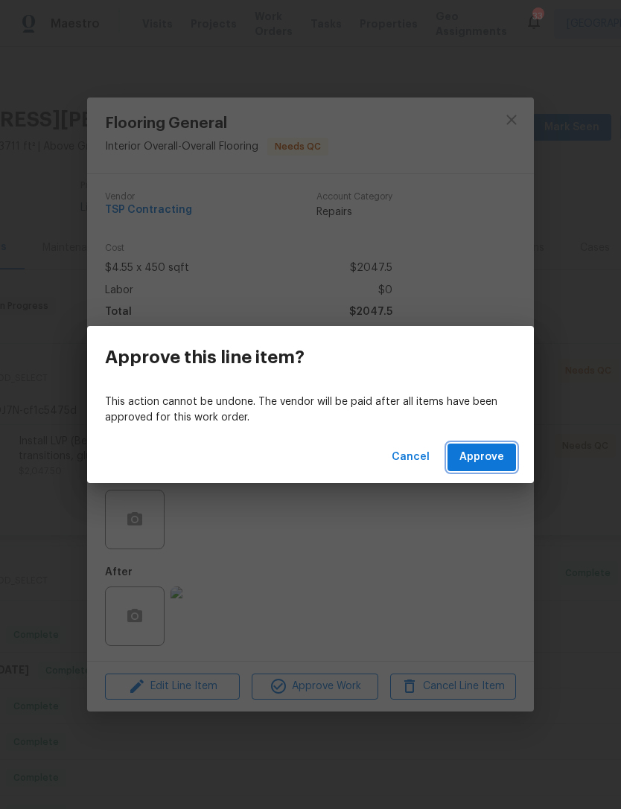
click at [489, 455] on span "Approve" at bounding box center [481, 457] width 45 height 19
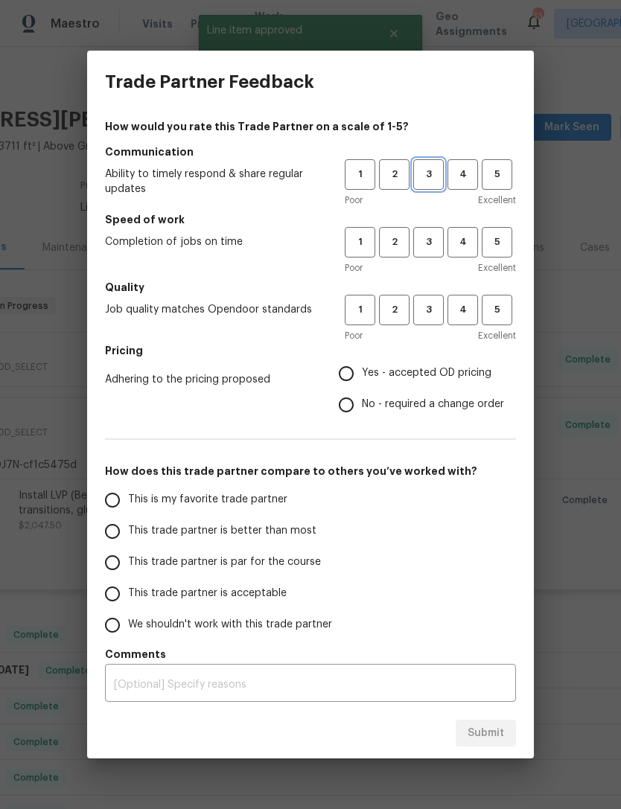
click at [438, 172] on span "3" at bounding box center [429, 174] width 28 height 17
click at [437, 227] on button "3" at bounding box center [428, 242] width 31 height 31
click at [435, 295] on button "3" at bounding box center [428, 310] width 31 height 31
click at [347, 375] on input "Yes - accepted OD pricing" at bounding box center [345, 373] width 31 height 31
radio input "true"
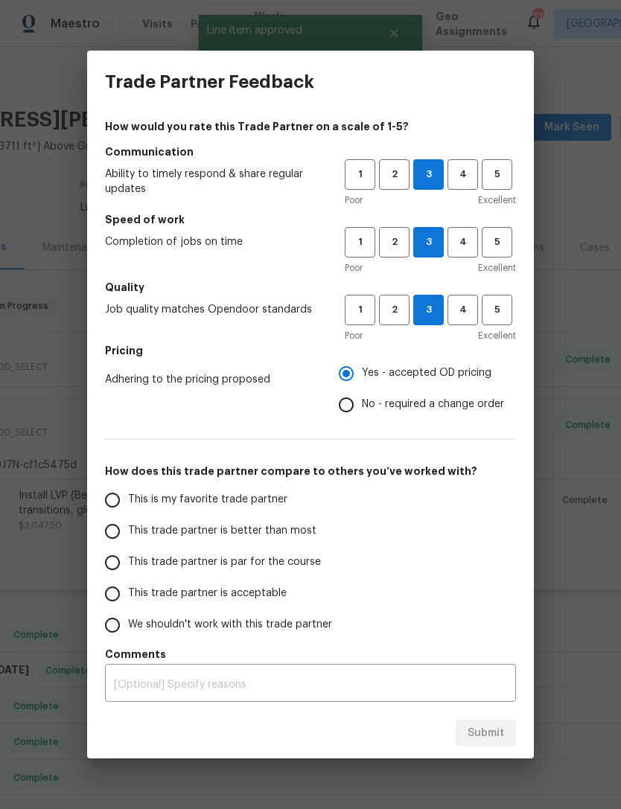
click at [131, 585] on label "This trade partner is acceptable" at bounding box center [214, 593] width 235 height 31
click at [128, 585] on input "This trade partner is acceptable" at bounding box center [112, 593] width 31 height 31
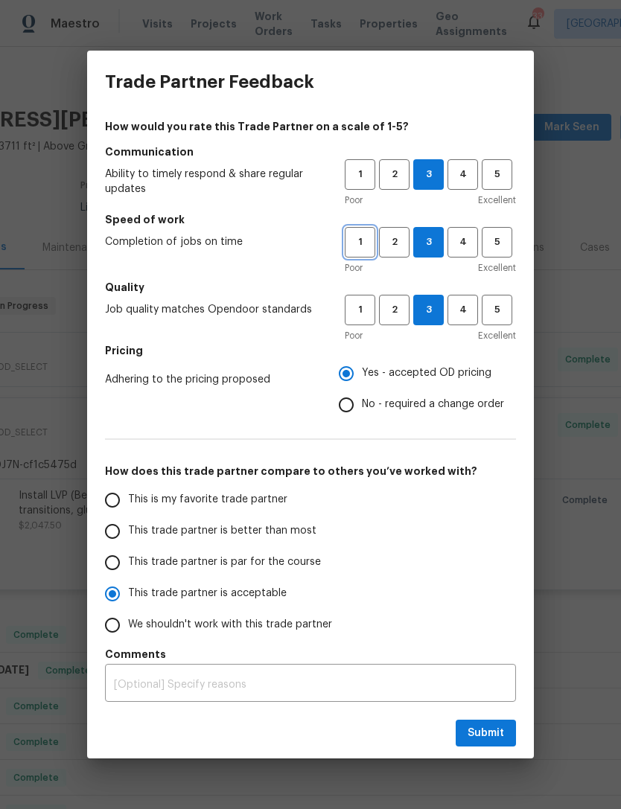
click at [346, 254] on button "1" at bounding box center [360, 242] width 31 height 31
radio input "true"
click at [353, 405] on input "No - required a change order" at bounding box center [345, 404] width 31 height 31
click at [499, 727] on span "Submit" at bounding box center [485, 733] width 36 height 19
radio input "false"
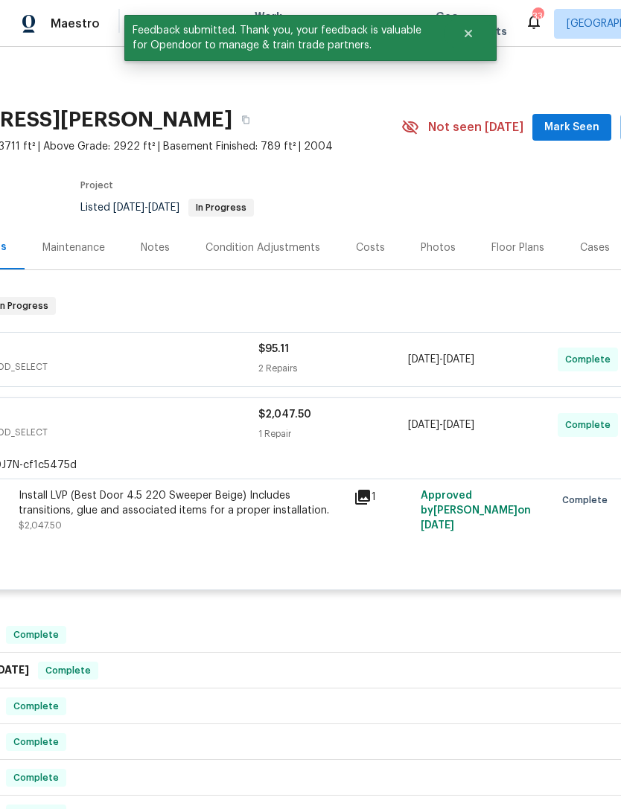
click at [580, 109] on div "276 Ariel Dr NE, Leesburg, VA 20176 4 Beds | 3 1/2 Baths | Total: 3711 ft² | Ab…" at bounding box center [282, 127] width 841 height 54
click at [567, 115] on button "Mark Seen" at bounding box center [571, 128] width 79 height 28
click at [567, 115] on div "Seen today Actions" at bounding box center [608, 128] width 190 height 28
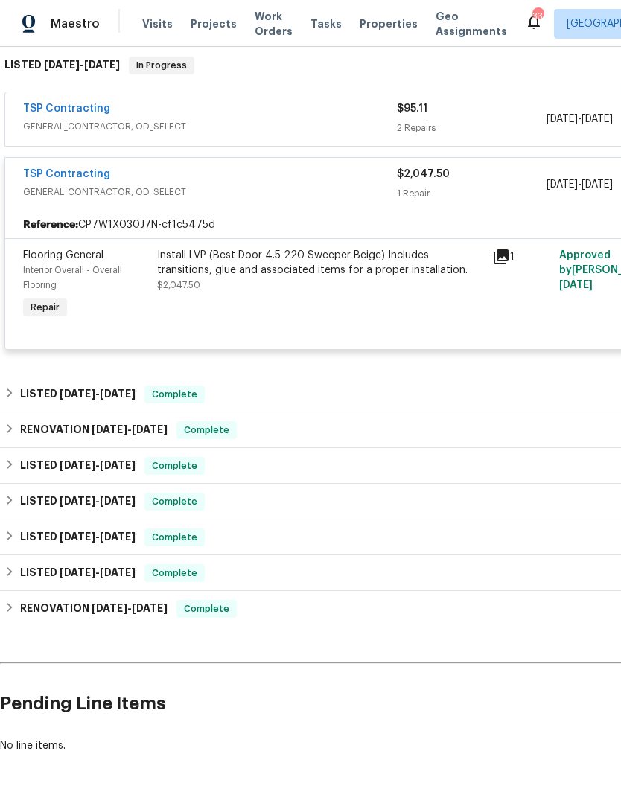
scroll to position [239, 0]
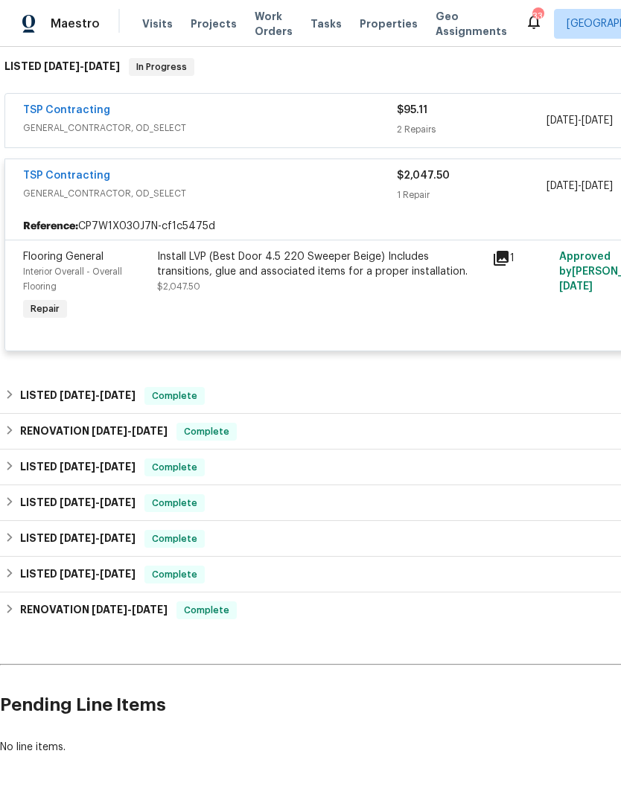
click at [394, 804] on div "Back to all projects 276 Ariel Dr NE, Leesburg, VA 20176 4 Beds | 3 1/2 Baths |…" at bounding box center [310, 428] width 621 height 762
click at [90, 105] on link "TSP Contracting" at bounding box center [66, 110] width 87 height 10
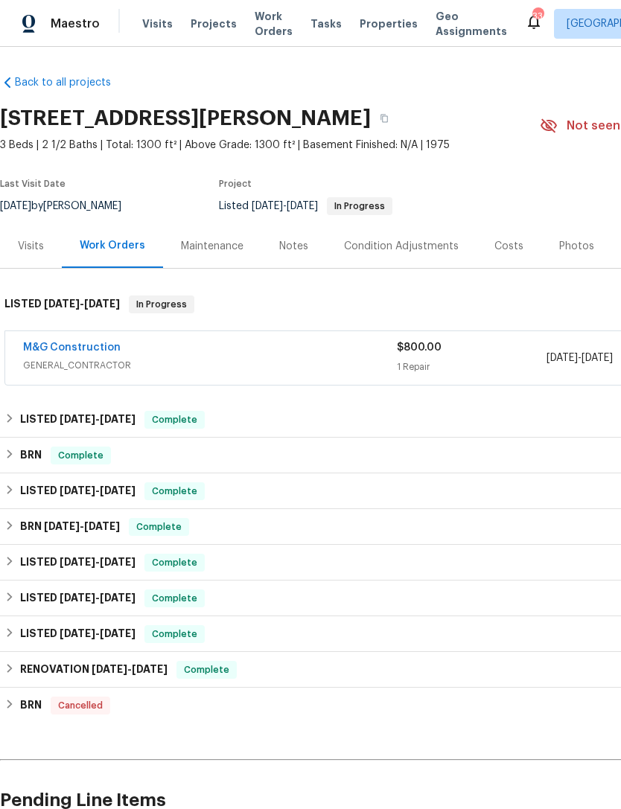
scroll to position [1, 0]
click at [224, 357] on div "M&G Construction" at bounding box center [210, 349] width 374 height 18
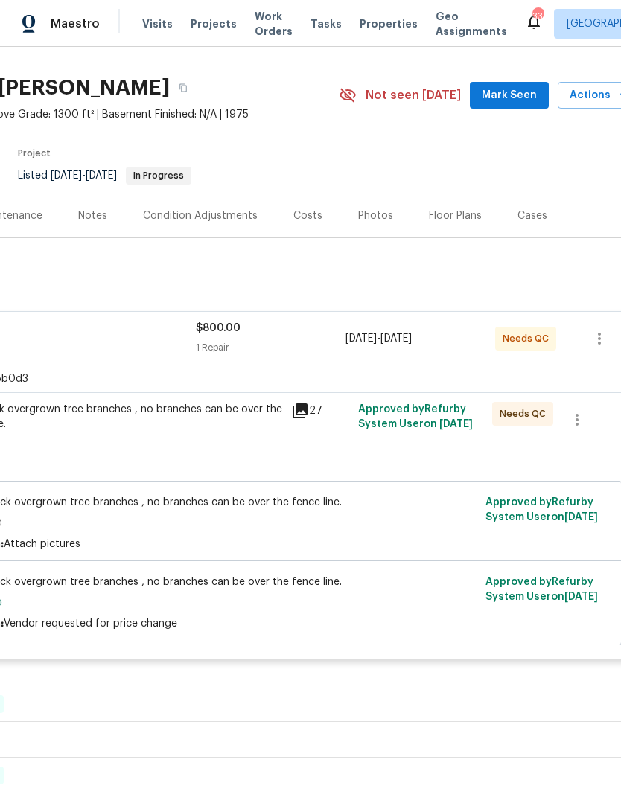
scroll to position [28, 212]
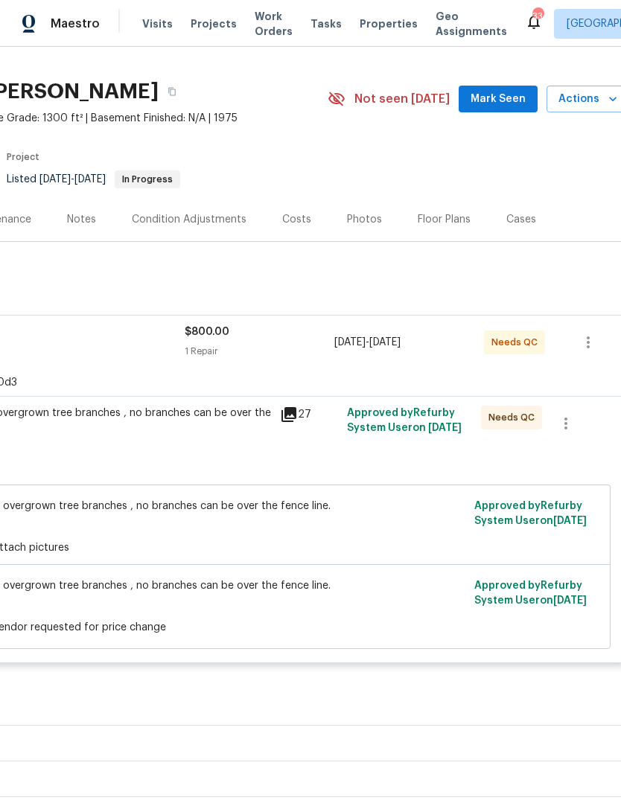
click at [221, 446] on div "Trim back overgrown tree branches , no branches can be over the fence line. $80…" at bounding box center [108, 428] width 326 height 45
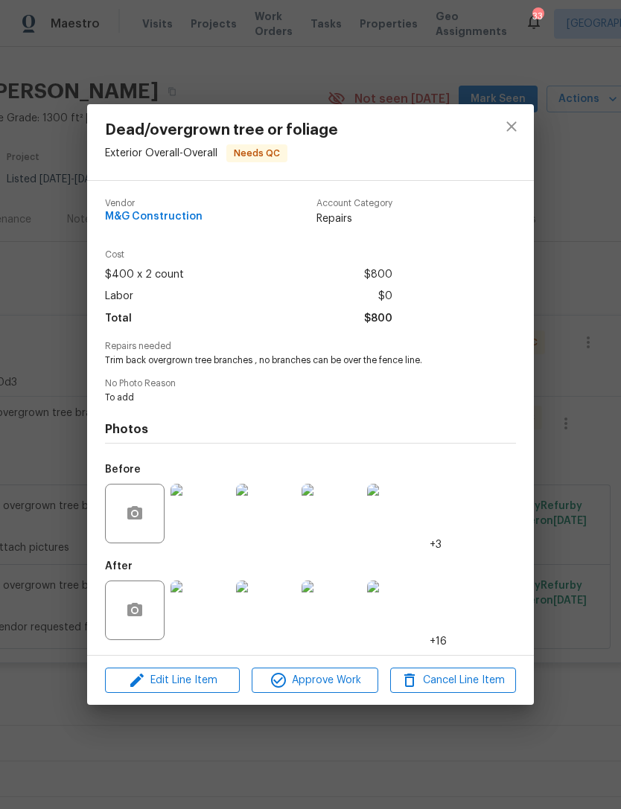
click at [208, 519] on img at bounding box center [200, 514] width 60 height 60
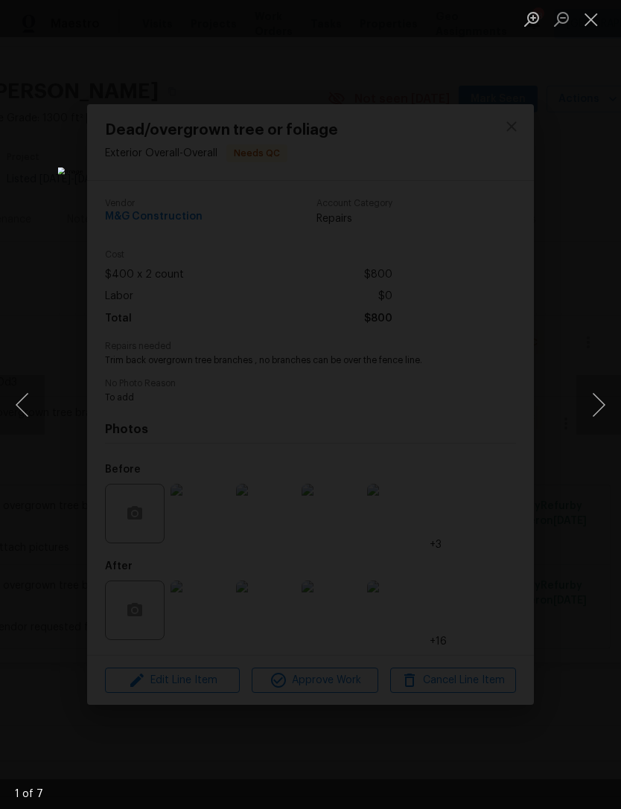
click at [607, 400] on button "Next image" at bounding box center [598, 405] width 45 height 60
click at [590, 408] on button "Next image" at bounding box center [598, 405] width 45 height 60
click at [598, 408] on button "Next image" at bounding box center [598, 405] width 45 height 60
click at [605, 402] on button "Next image" at bounding box center [598, 405] width 45 height 60
click at [605, 403] on button "Next image" at bounding box center [598, 405] width 45 height 60
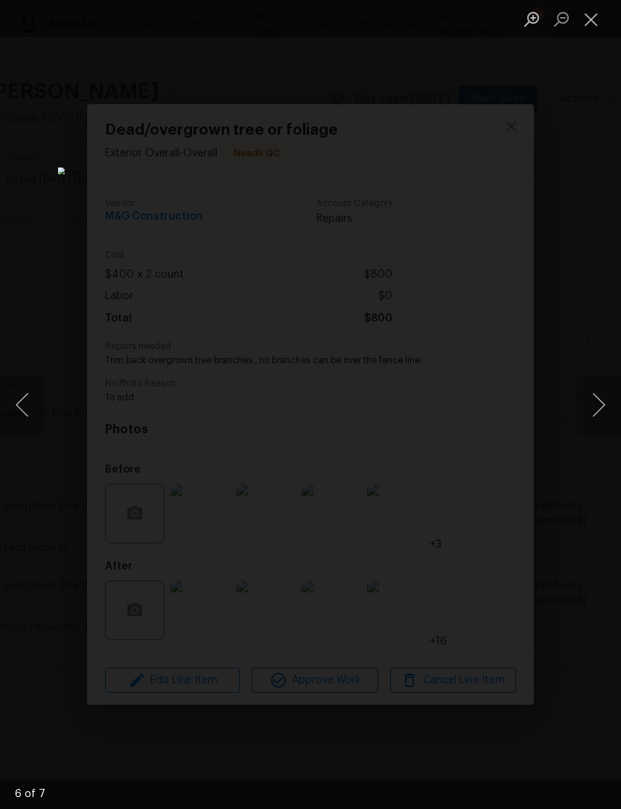
click at [599, 403] on button "Next image" at bounding box center [598, 405] width 45 height 60
click at [605, 399] on button "Next image" at bounding box center [598, 405] width 45 height 60
click at [604, 400] on button "Next image" at bounding box center [598, 405] width 45 height 60
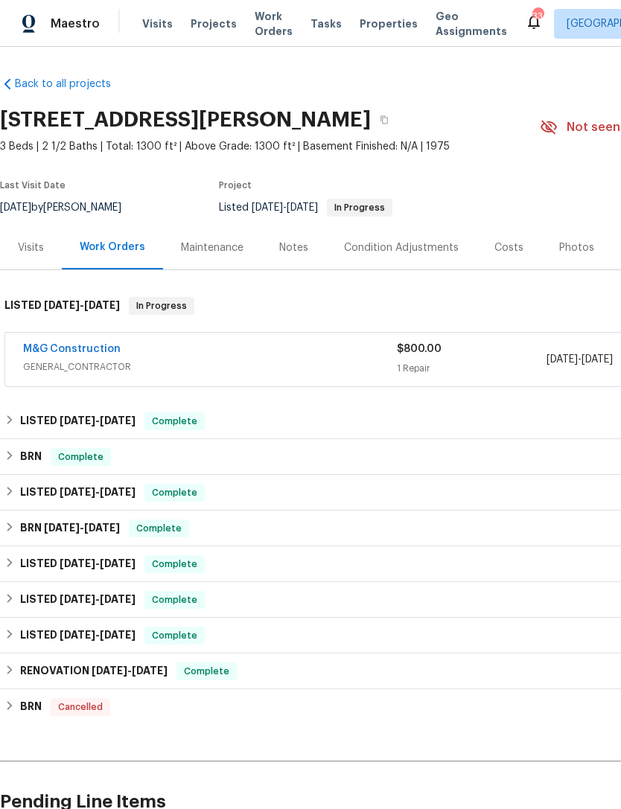
click at [241, 367] on span "GENERAL_CONTRACTOR" at bounding box center [210, 366] width 374 height 15
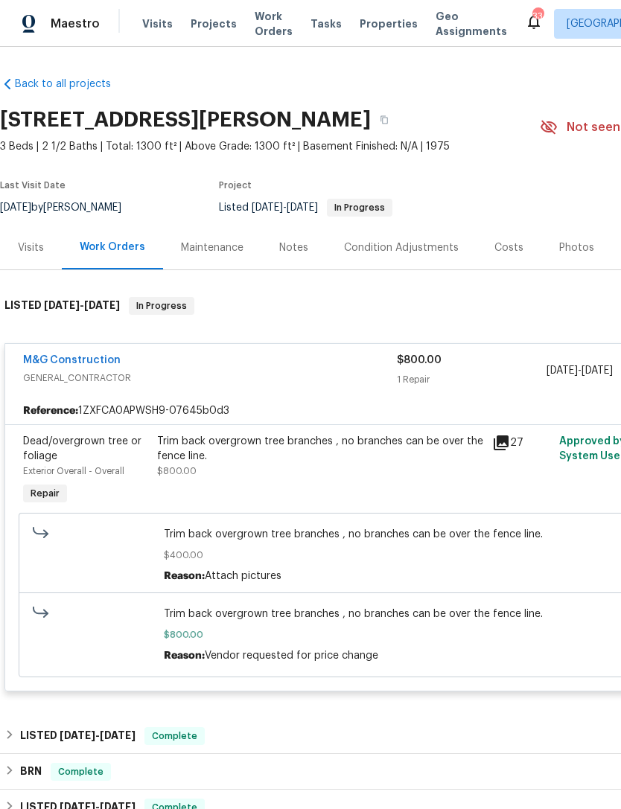
click at [291, 240] on div "Notes" at bounding box center [293, 247] width 29 height 15
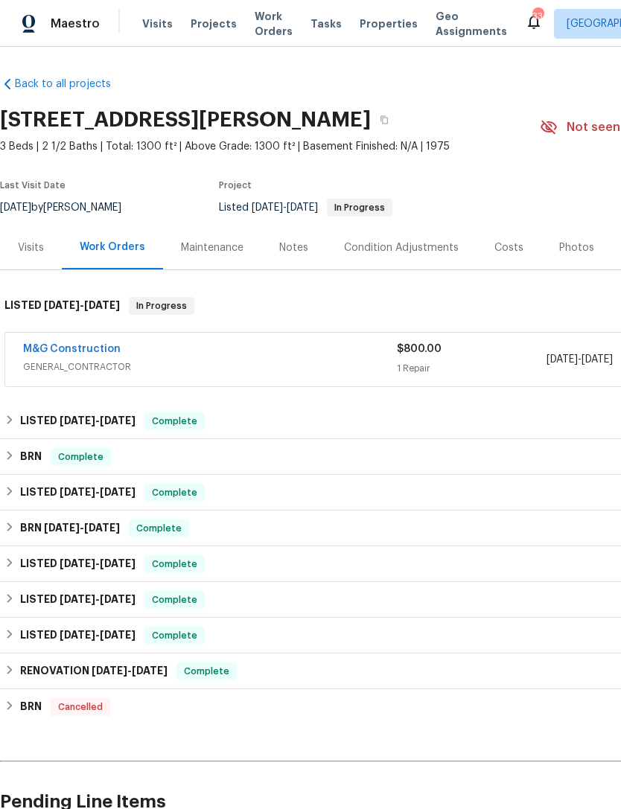
click at [76, 345] on link "M&G Construction" at bounding box center [71, 349] width 97 height 10
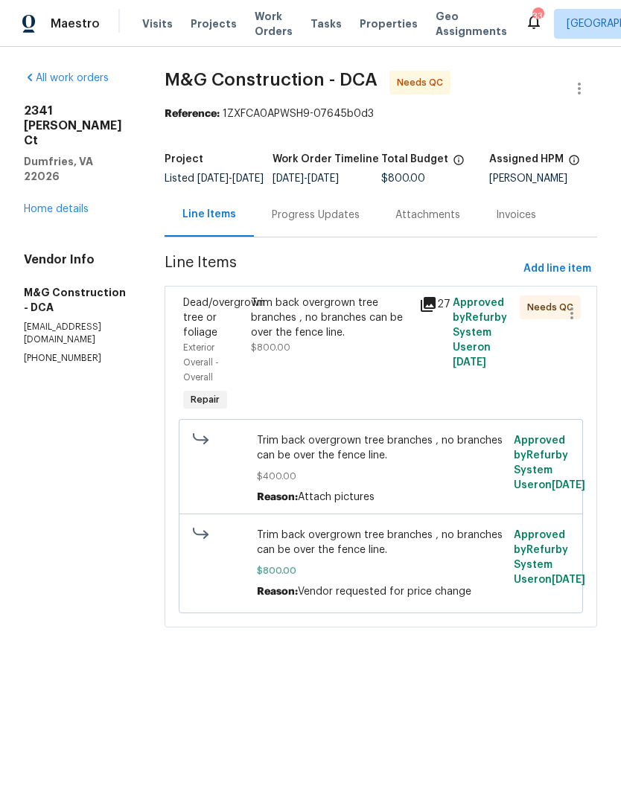
click at [325, 223] on div "Progress Updates" at bounding box center [316, 215] width 88 height 15
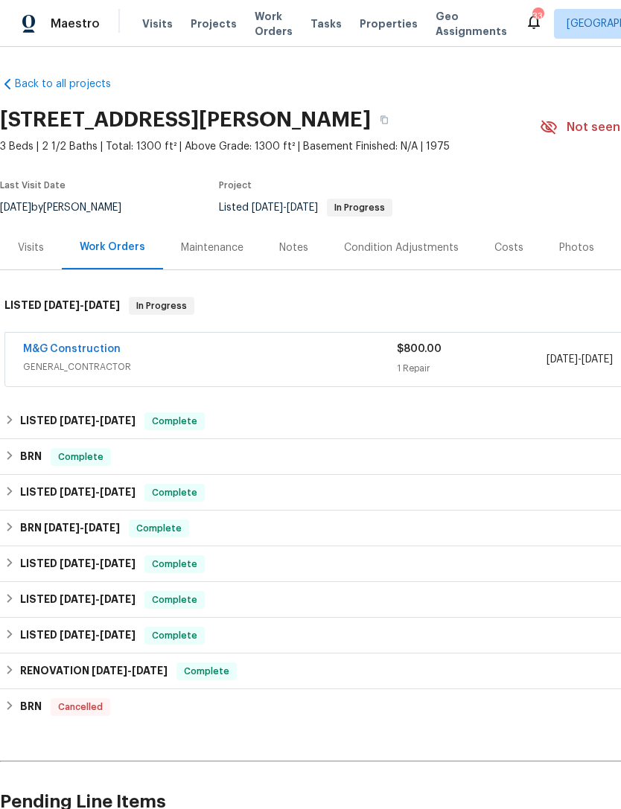
click at [164, 362] on span "GENERAL_CONTRACTOR" at bounding box center [210, 366] width 374 height 15
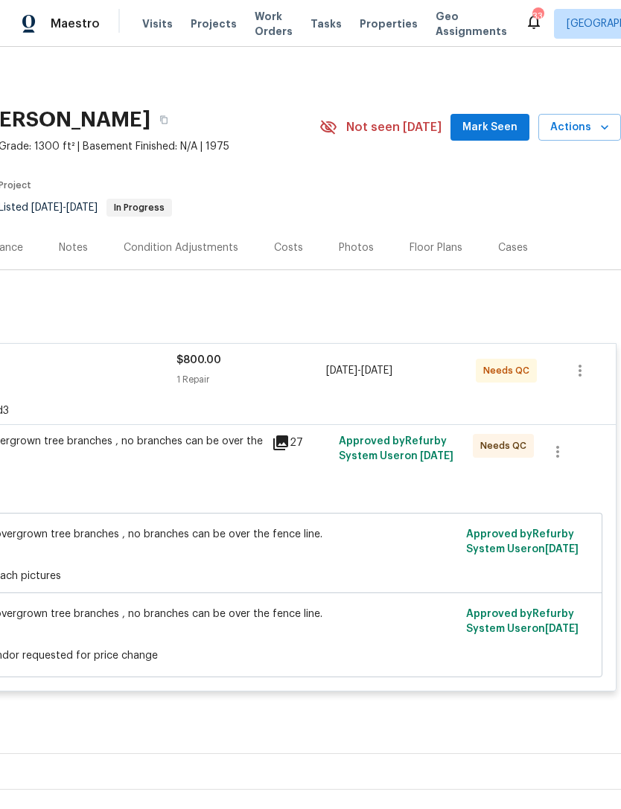
scroll to position [0, 220]
click at [245, 464] on div "Trim back overgrown tree branches , no branches can be over the fence line. $80…" at bounding box center [100, 456] width 326 height 45
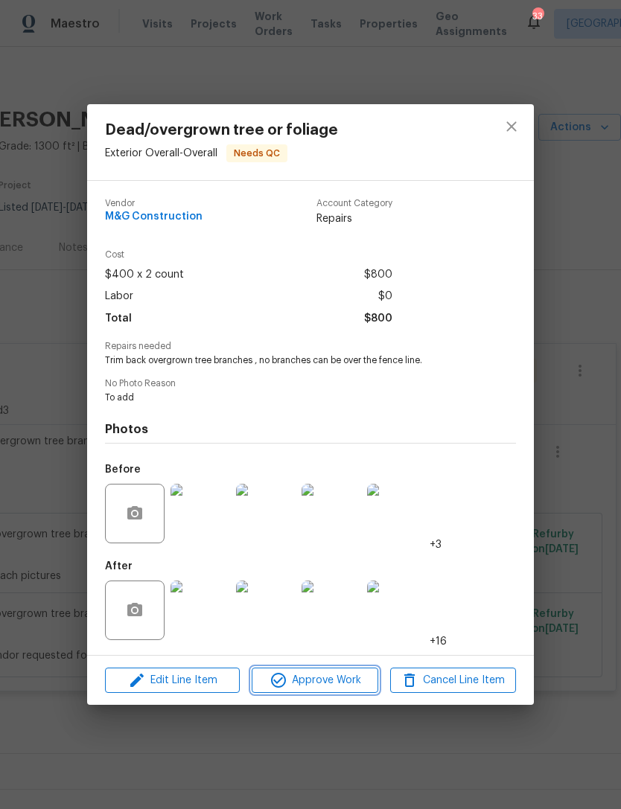
click at [325, 679] on span "Approve Work" at bounding box center [314, 680] width 117 height 19
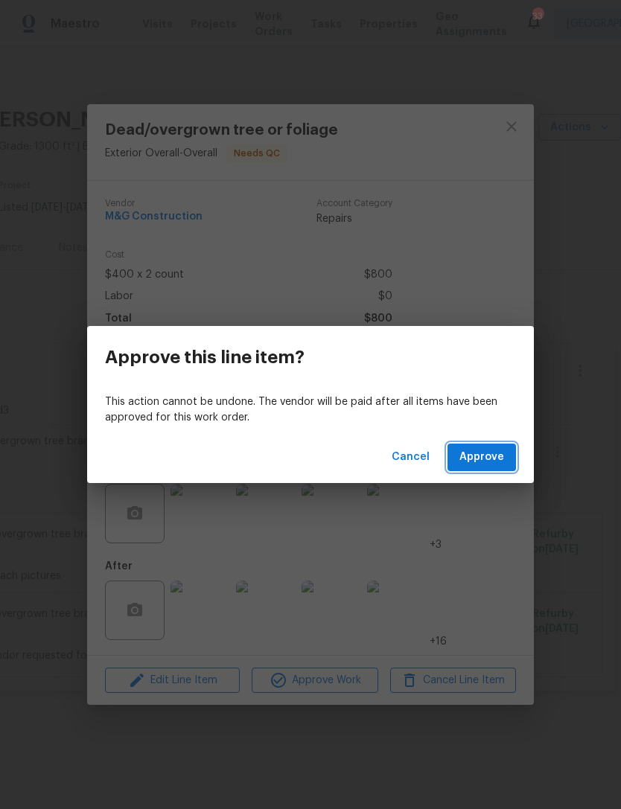
click at [499, 447] on button "Approve" at bounding box center [481, 458] width 68 height 28
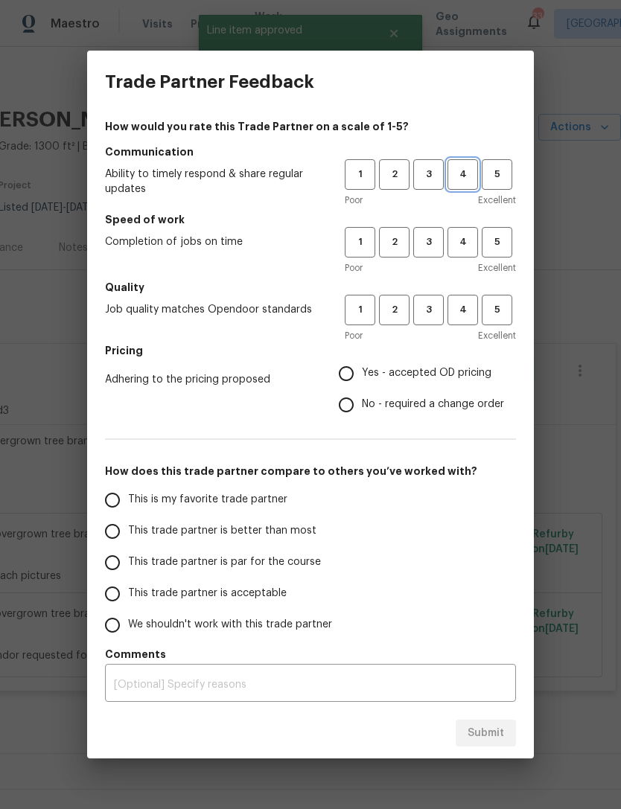
click at [465, 173] on span "4" at bounding box center [463, 174] width 28 height 17
click at [465, 230] on button "4" at bounding box center [462, 242] width 31 height 31
click at [465, 298] on button "4" at bounding box center [462, 310] width 31 height 31
click at [348, 373] on input "Yes - accepted OD pricing" at bounding box center [345, 373] width 31 height 31
radio input "true"
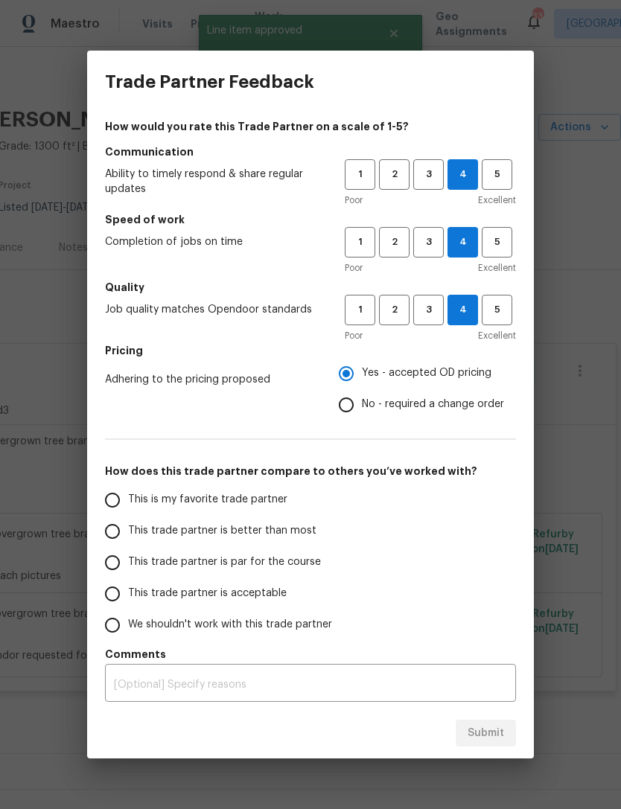
click at [119, 554] on input "This trade partner is par for the course" at bounding box center [112, 562] width 31 height 31
click at [472, 732] on span "Submit" at bounding box center [485, 733] width 36 height 19
radio input "true"
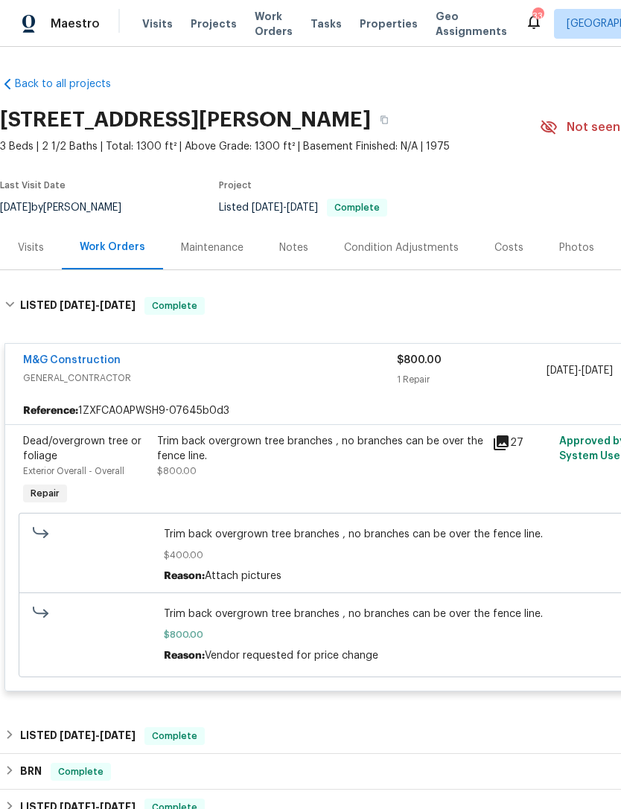
scroll to position [0, 0]
click at [81, 362] on link "M&G Construction" at bounding box center [71, 360] width 97 height 10
